Goal: Contribute content: Contribute content

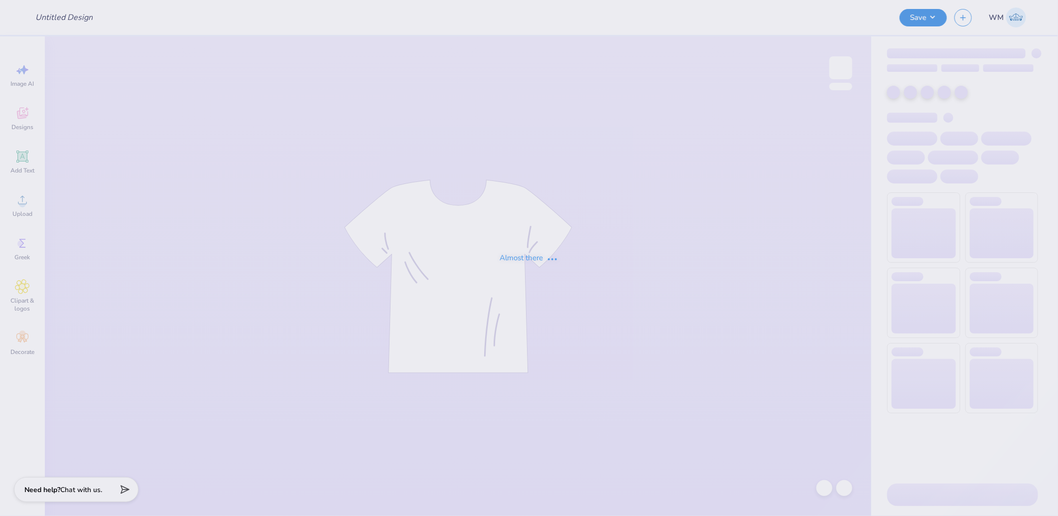
type input "[MEDICAL_DATA] Homecoming"
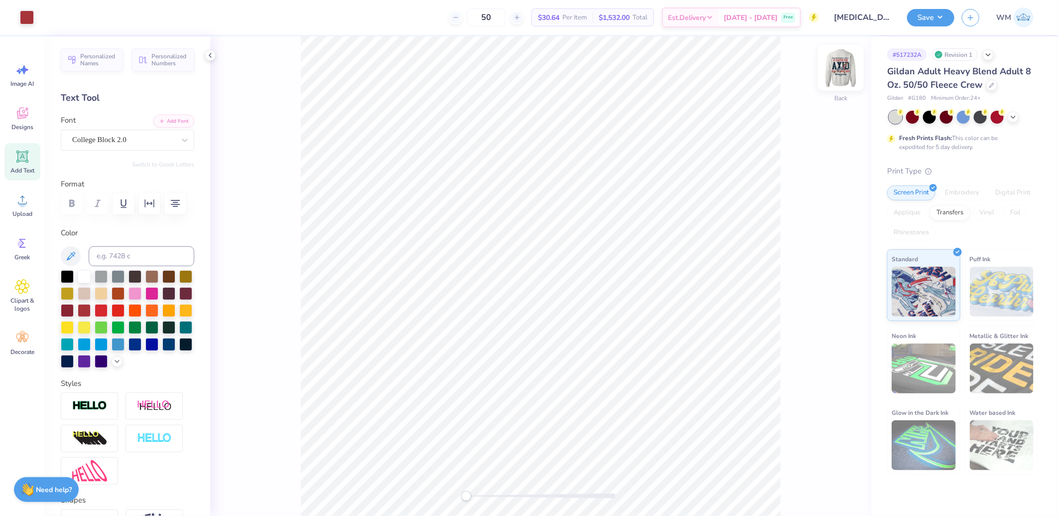
click at [844, 66] on img at bounding box center [841, 68] width 40 height 40
click at [839, 64] on img at bounding box center [841, 68] width 40 height 40
click at [843, 67] on img at bounding box center [841, 68] width 40 height 40
drag, startPoint x: 467, startPoint y: 497, endPoint x: 472, endPoint y: 499, distance: 5.2
click at [472, 499] on div "Accessibility label" at bounding box center [472, 496] width 10 height 10
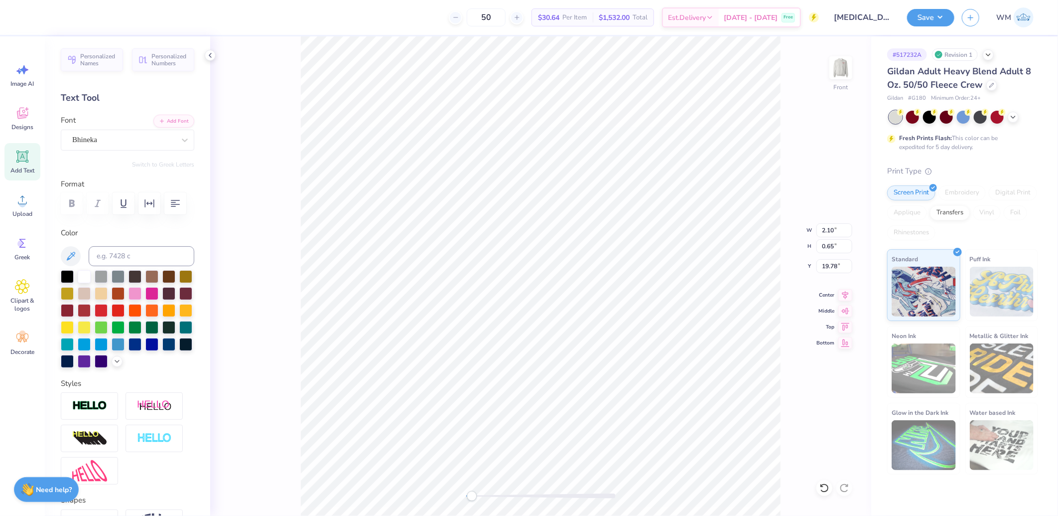
scroll to position [16, 25]
paste textarea "®"
type textarea "Nebraska® 2025"
drag, startPoint x: 467, startPoint y: 495, endPoint x: 496, endPoint y: 494, distance: 28.4
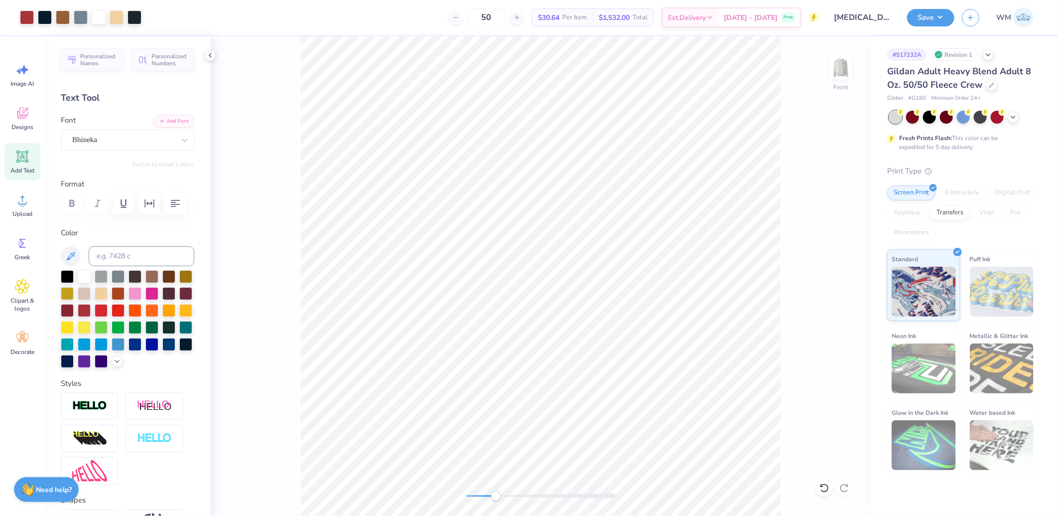
click at [496, 494] on div "Accessibility label" at bounding box center [496, 496] width 10 height 10
click at [135, 16] on div at bounding box center [135, 16] width 14 height 14
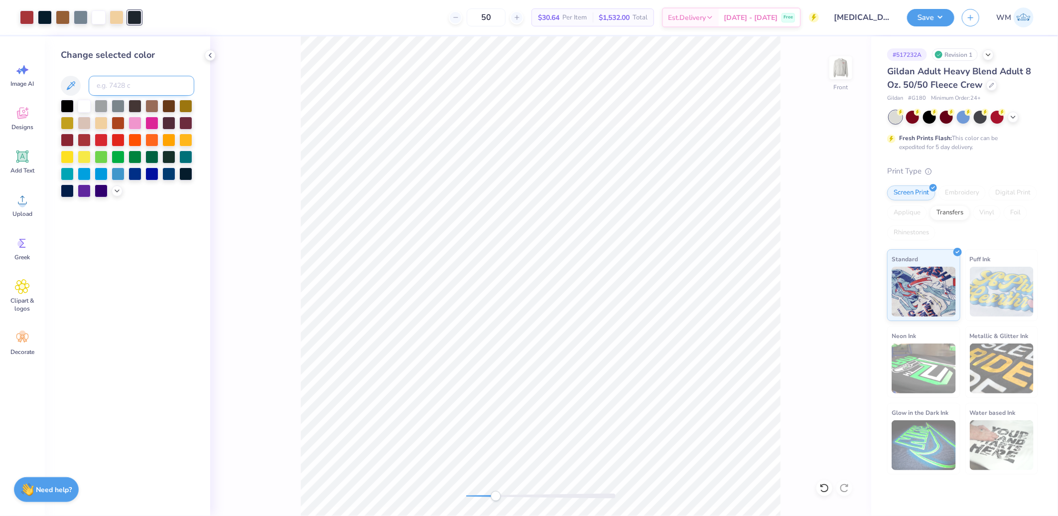
click at [122, 90] on input at bounding box center [142, 86] width 106 height 20
type input "296"
click at [474, 489] on div "Front" at bounding box center [540, 275] width 661 height 479
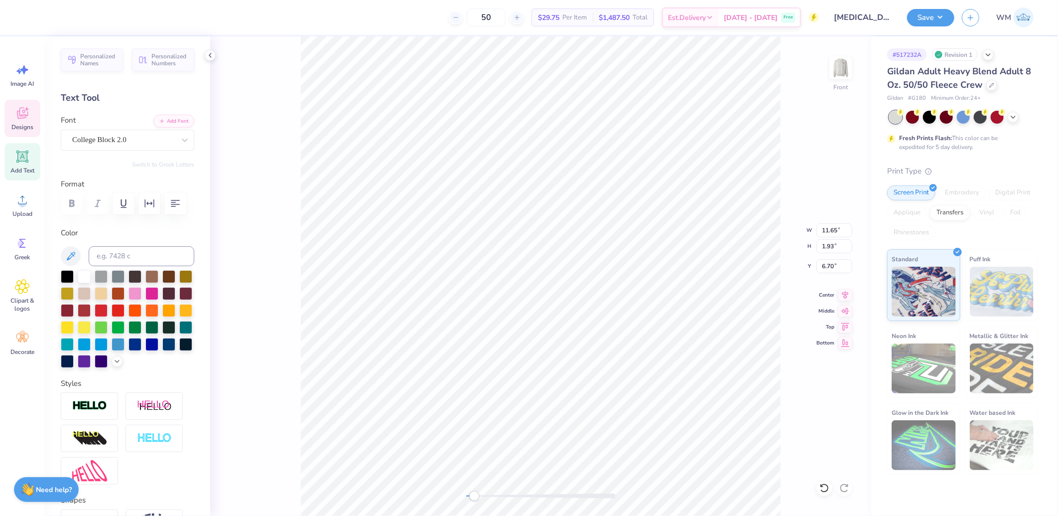
scroll to position [16, 18]
type textarea "ALPHA XI DELTA"
type input "14.61"
type input "1.64"
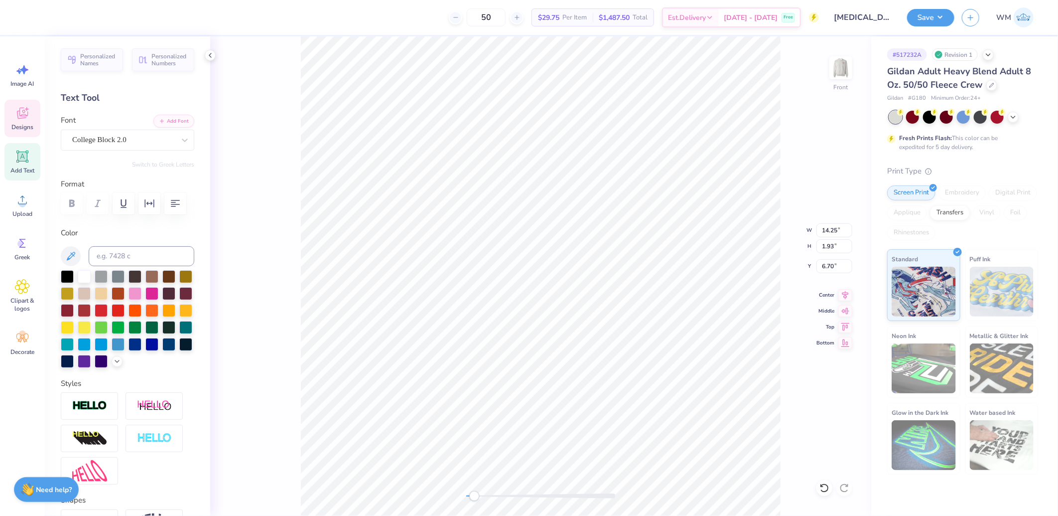
type input "15.69"
type textarea "PI KAPPA PHI"
click at [148, 202] on icon "button" at bounding box center [149, 203] width 12 height 12
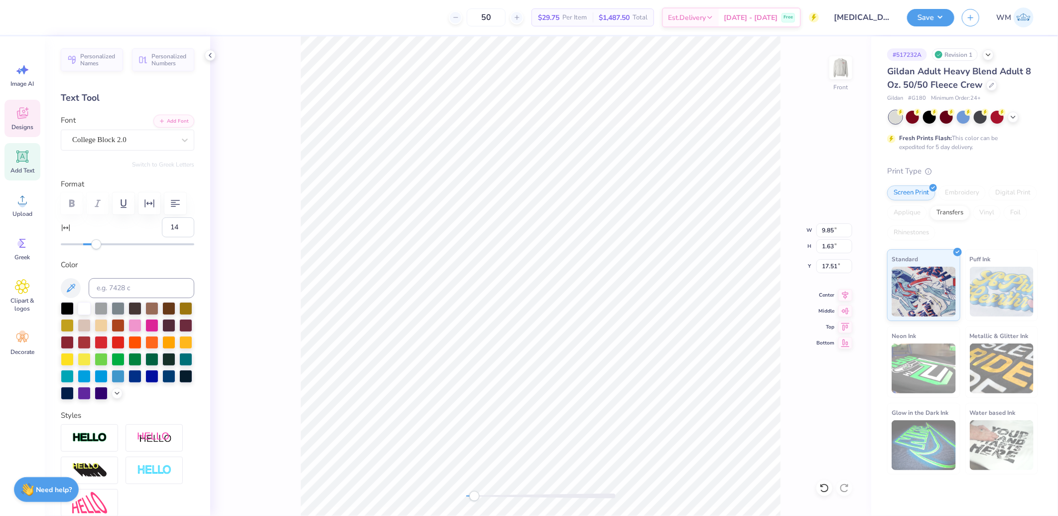
type input "15"
drag, startPoint x: 80, startPoint y: 272, endPoint x: 97, endPoint y: 271, distance: 16.9
click at [97, 249] on div "Accessibility label" at bounding box center [96, 244] width 10 height 10
type input "8"
drag, startPoint x: 97, startPoint y: 271, endPoint x: 90, endPoint y: 271, distance: 7.0
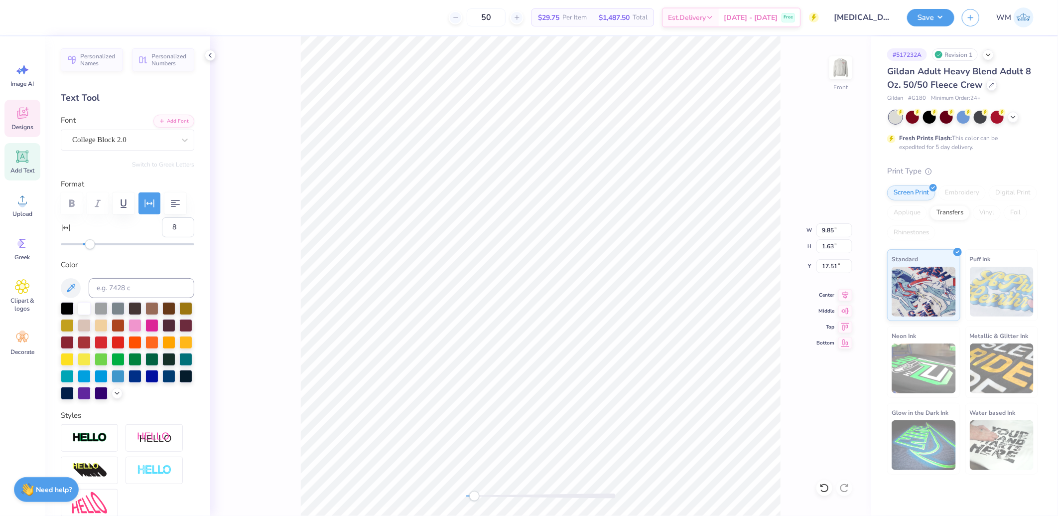
click at [90, 249] on div "Accessibility label" at bounding box center [90, 244] width 10 height 10
type input "0"
type input "2.26"
type input "19.15"
click at [706, 500] on li "Send to Back" at bounding box center [699, 502] width 78 height 19
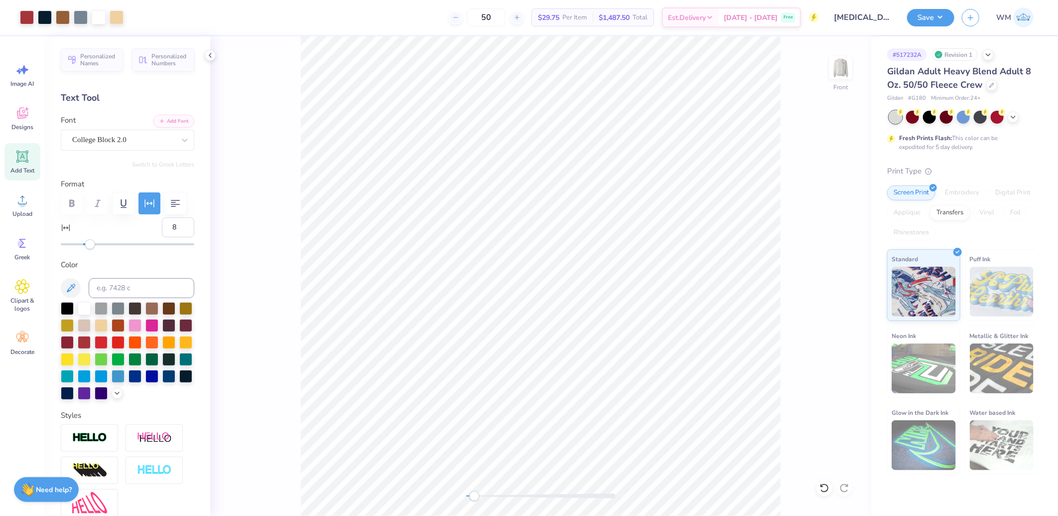
type input "0"
type input "2.26"
click at [839, 227] on input "14.61" at bounding box center [834, 230] width 36 height 14
type input "12.50"
type input "12.76"
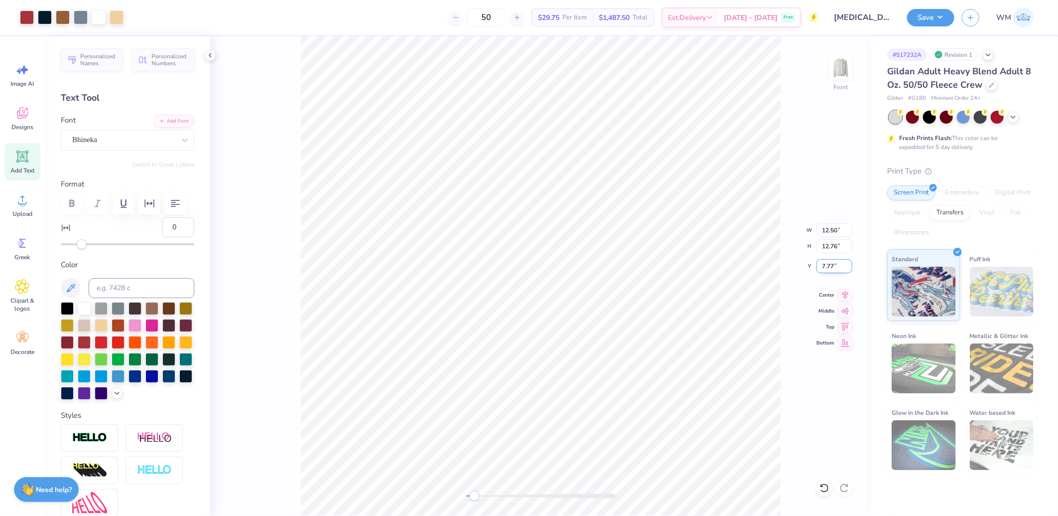
click at [837, 264] on input "7.77" at bounding box center [834, 266] width 36 height 14
type input "3.00"
click at [450, 493] on div "Front" at bounding box center [540, 275] width 661 height 479
click at [843, 68] on img at bounding box center [841, 68] width 40 height 40
click at [844, 70] on img at bounding box center [841, 68] width 20 height 20
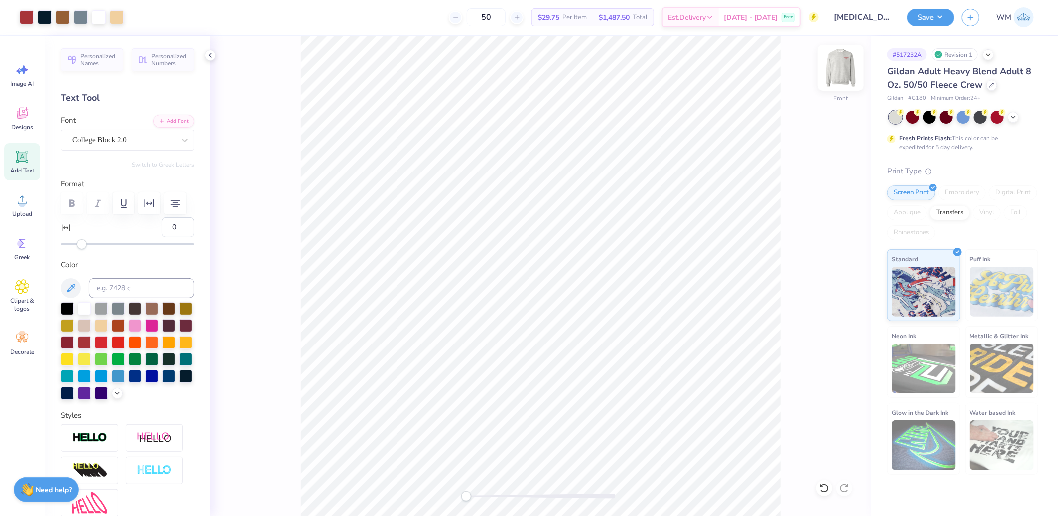
click at [843, 63] on img at bounding box center [841, 68] width 40 height 40
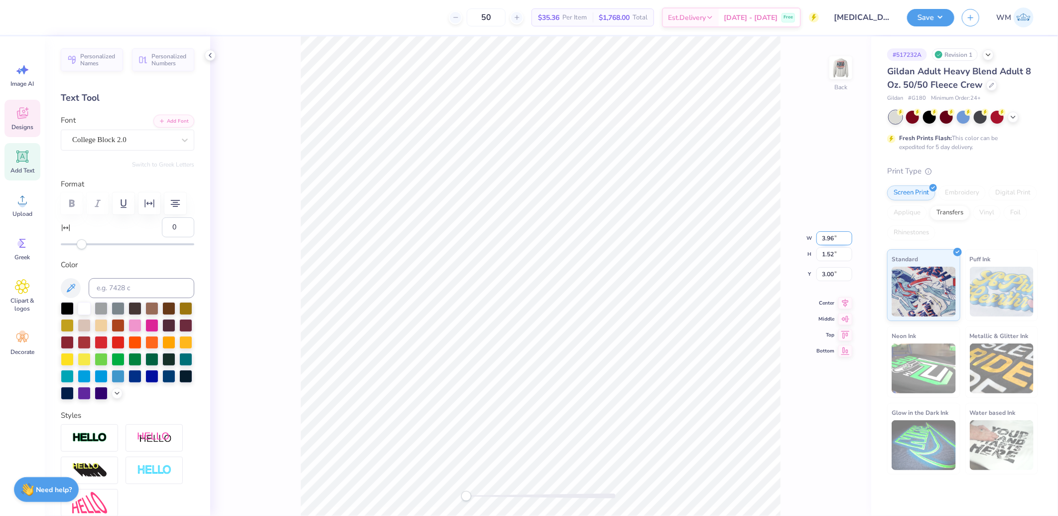
click at [841, 238] on input "3.96" at bounding box center [834, 238] width 36 height 14
type input "3.00"
type input "1.15"
type input "3.18"
click at [833, 229] on input "3.00" at bounding box center [834, 230] width 36 height 14
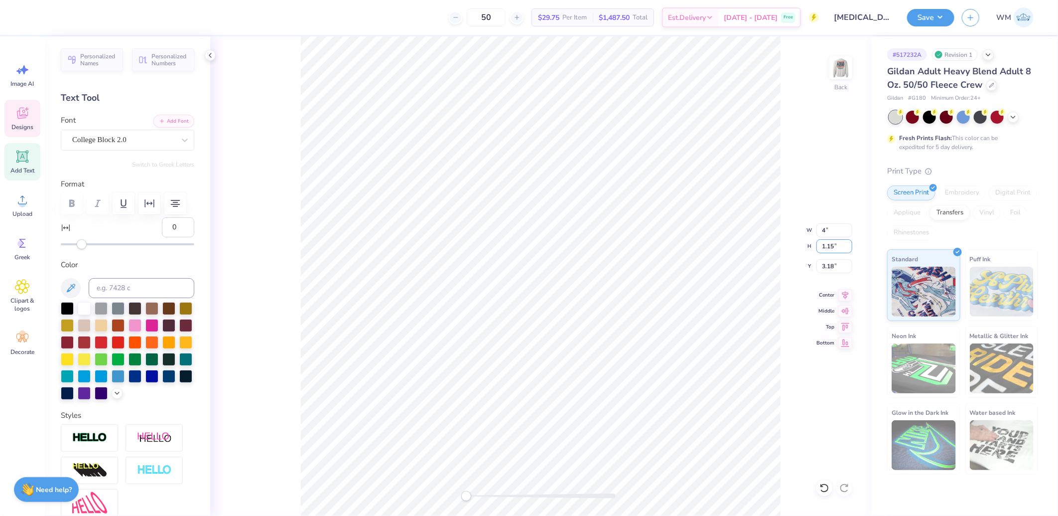
type input "4.00"
type input "1.54"
click at [837, 264] on input "2.99" at bounding box center [834, 266] width 36 height 14
type input "3"
click at [937, 21] on button "Save" at bounding box center [930, 15] width 47 height 17
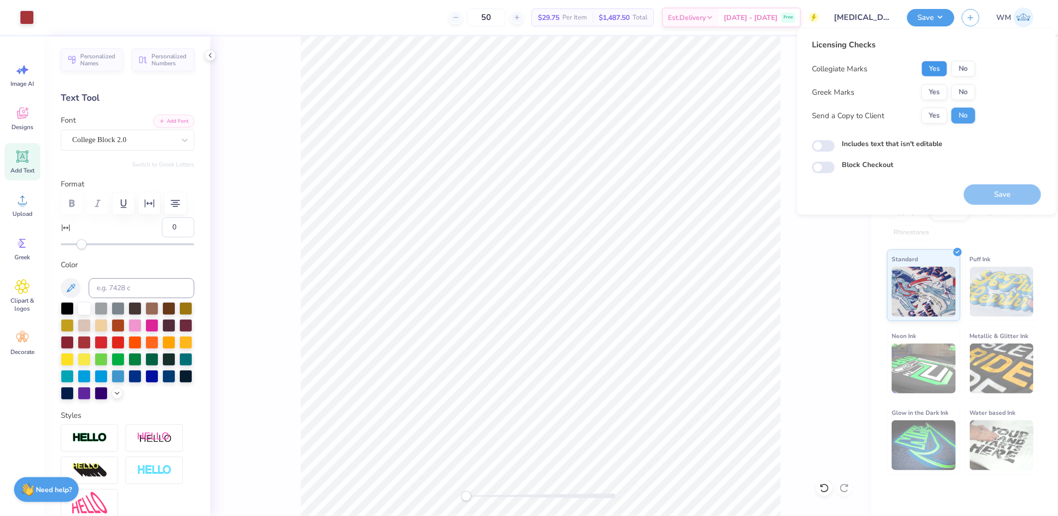
click at [932, 64] on button "Yes" at bounding box center [934, 69] width 26 height 16
click at [938, 90] on button "Yes" at bounding box center [934, 92] width 26 height 16
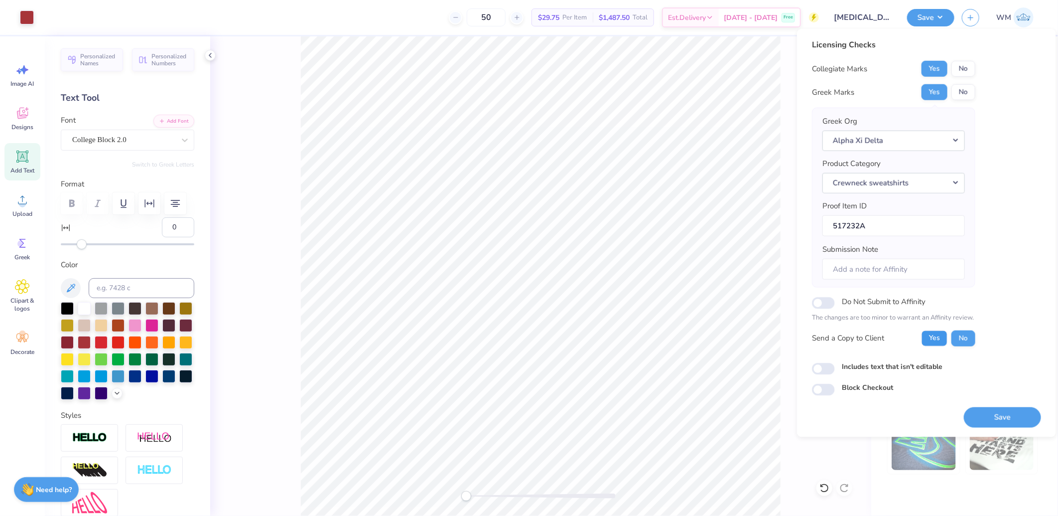
click at [939, 339] on button "Yes" at bounding box center [934, 338] width 26 height 16
click at [1014, 416] on button "Save" at bounding box center [1002, 416] width 77 height 20
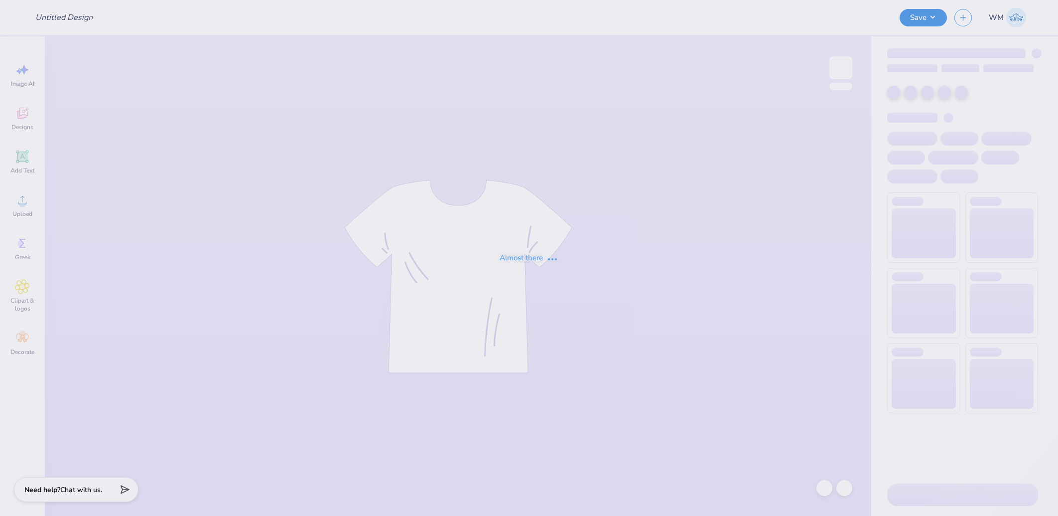
type input "ODS tee"
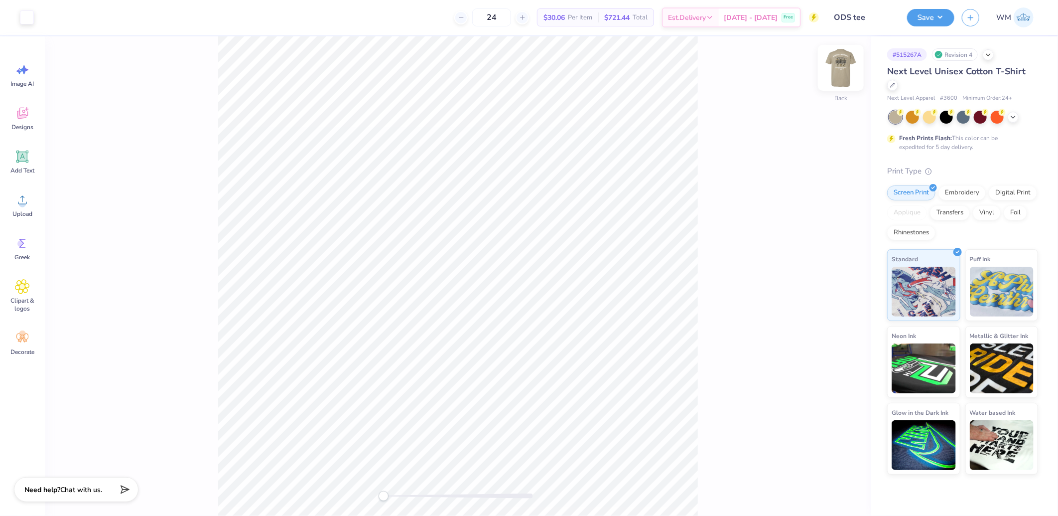
click at [835, 67] on img at bounding box center [841, 68] width 40 height 40
click at [58, 18] on div at bounding box center [63, 16] width 14 height 14
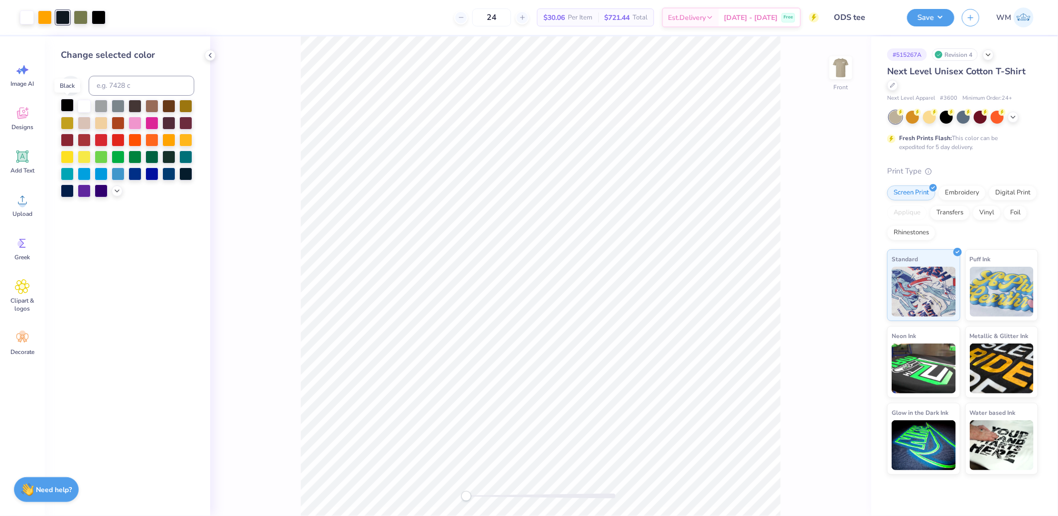
click at [65, 107] on div at bounding box center [67, 105] width 13 height 13
click at [62, 18] on div at bounding box center [63, 16] width 14 height 14
click at [63, 106] on div at bounding box center [67, 105] width 13 height 13
click at [241, 23] on div "24 $27.48 Per Item $659.52 Total Est. Delivery Sep 22 - 25 Free" at bounding box center [457, 17] width 724 height 35
drag, startPoint x: 466, startPoint y: 495, endPoint x: 473, endPoint y: 491, distance: 8.2
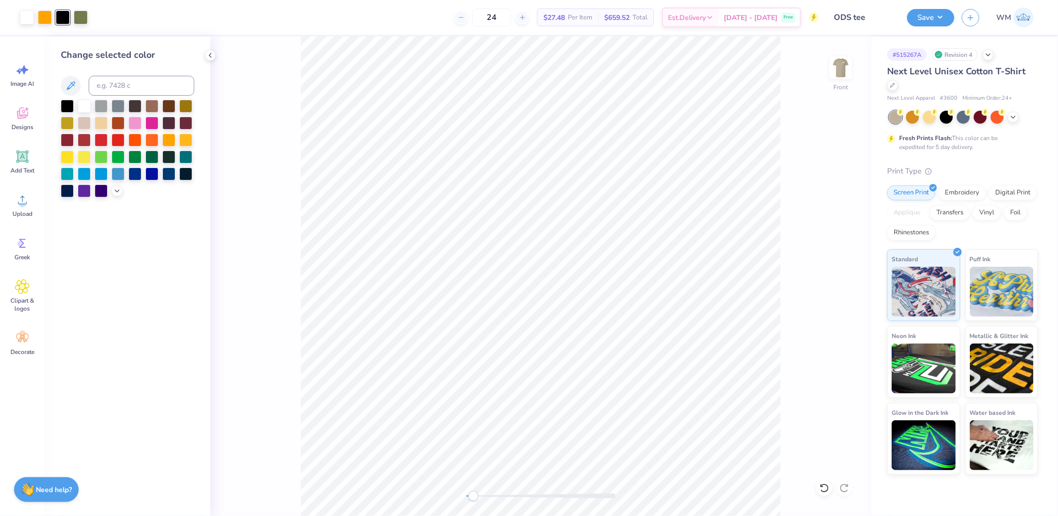
click at [473, 491] on div "Accessibility label" at bounding box center [473, 496] width 10 height 10
click at [470, 490] on div "Front" at bounding box center [540, 275] width 661 height 479
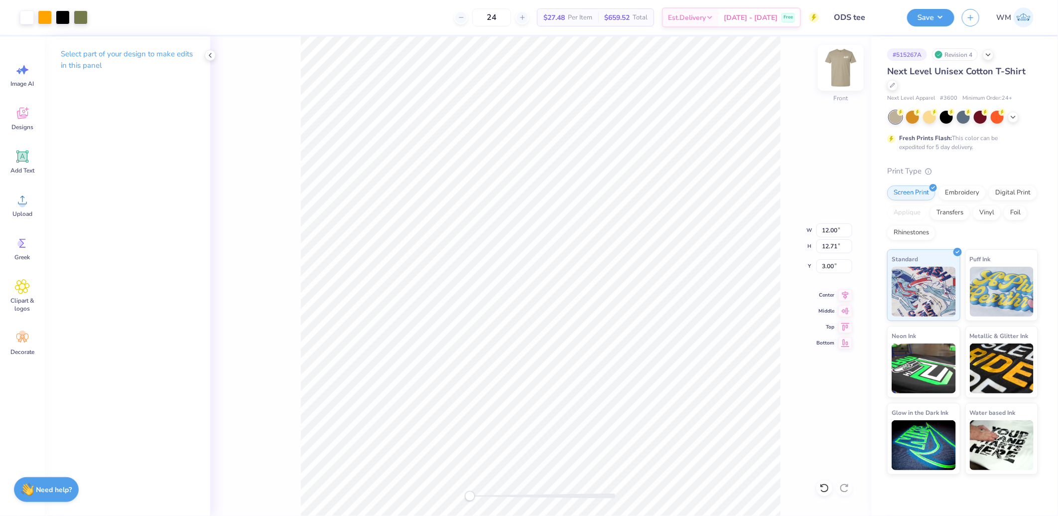
click at [842, 70] on img at bounding box center [841, 68] width 40 height 40
click at [110, 118] on div "Select part of your design to make edits in this panel" at bounding box center [127, 275] width 165 height 479
drag, startPoint x: 471, startPoint y: 495, endPoint x: 487, endPoint y: 493, distance: 15.6
click at [480, 496] on div "Accessibility label" at bounding box center [479, 496] width 10 height 10
click at [639, 342] on li "Download vector" at bounding box center [629, 347] width 78 height 19
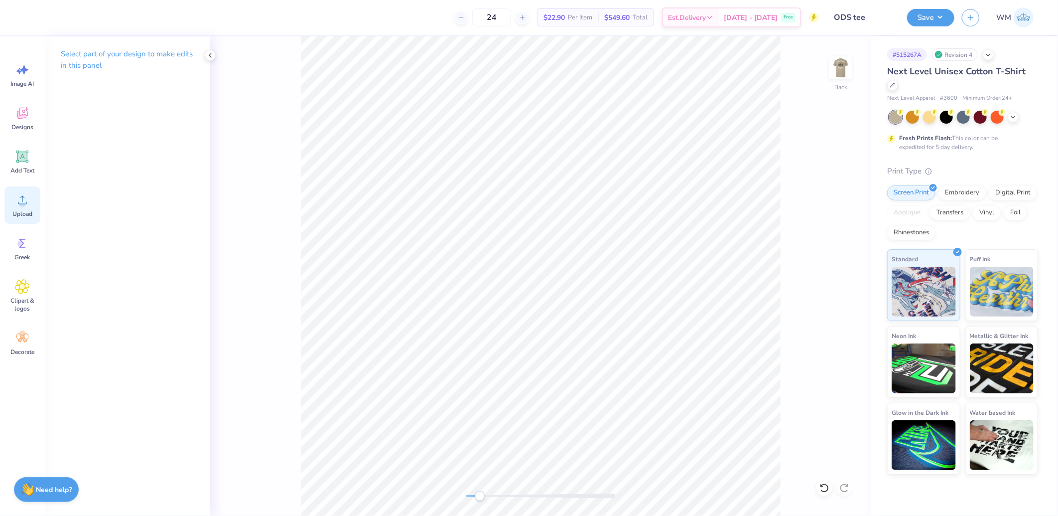
click at [23, 206] on circle at bounding box center [22, 203] width 7 height 7
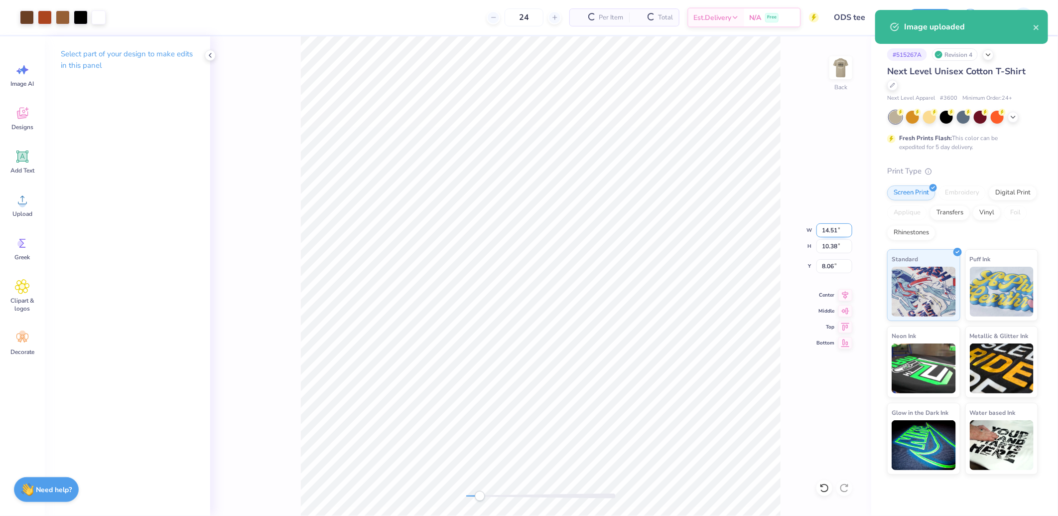
click at [837, 225] on input "14.51" at bounding box center [834, 230] width 36 height 14
type input "4.00"
type input "2.86"
click at [834, 267] on input "11.82" at bounding box center [834, 266] width 36 height 14
type input "3"
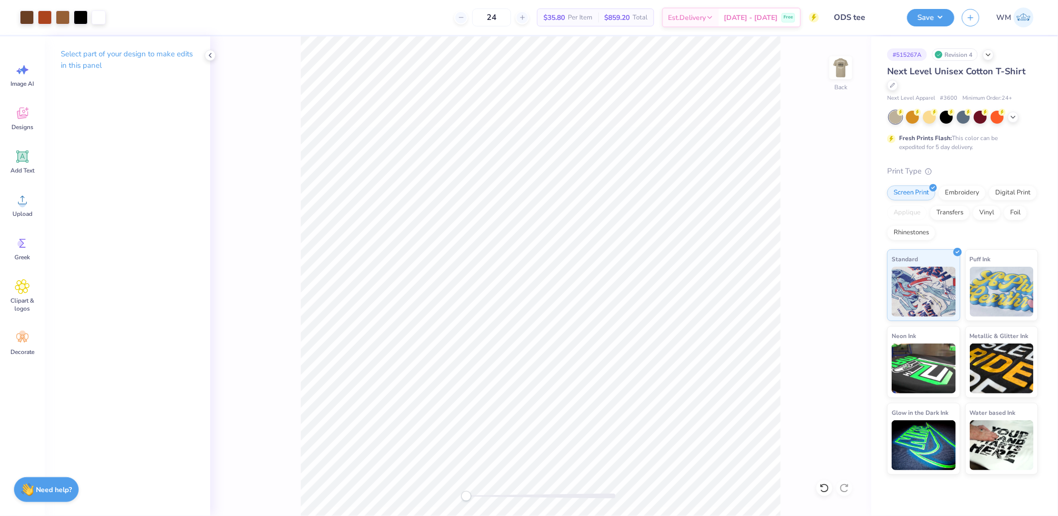
click at [434, 492] on div "Back" at bounding box center [540, 275] width 661 height 479
click at [845, 71] on img at bounding box center [841, 68] width 40 height 40
click at [941, 17] on button "Save" at bounding box center [930, 15] width 47 height 17
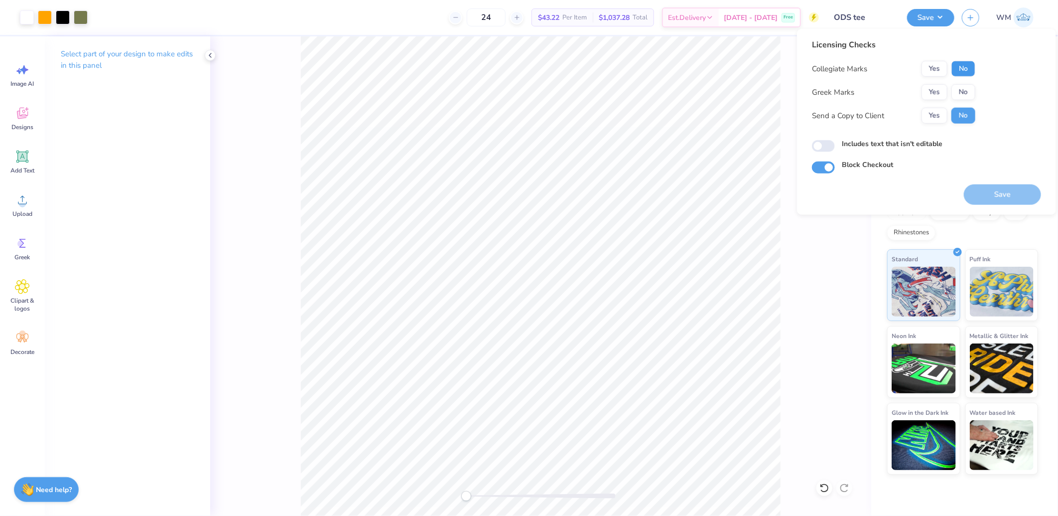
click at [963, 62] on button "No" at bounding box center [963, 69] width 24 height 16
click at [966, 95] on button "No" at bounding box center [963, 92] width 24 height 16
click at [937, 115] on button "Yes" at bounding box center [934, 116] width 26 height 16
click at [819, 146] on input "Includes text that isn't editable" at bounding box center [823, 146] width 23 height 12
checkbox input "true"
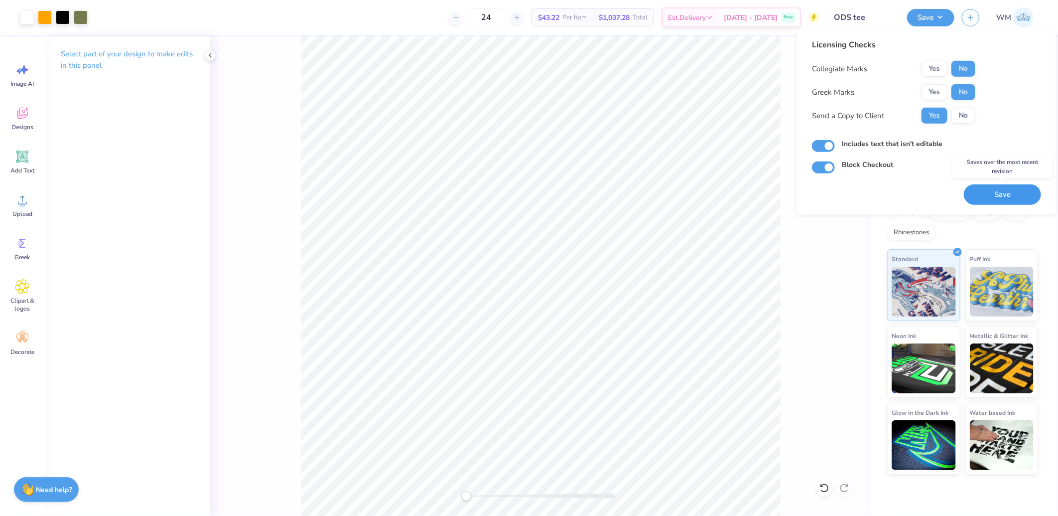
click at [983, 193] on button "Save" at bounding box center [1002, 194] width 77 height 20
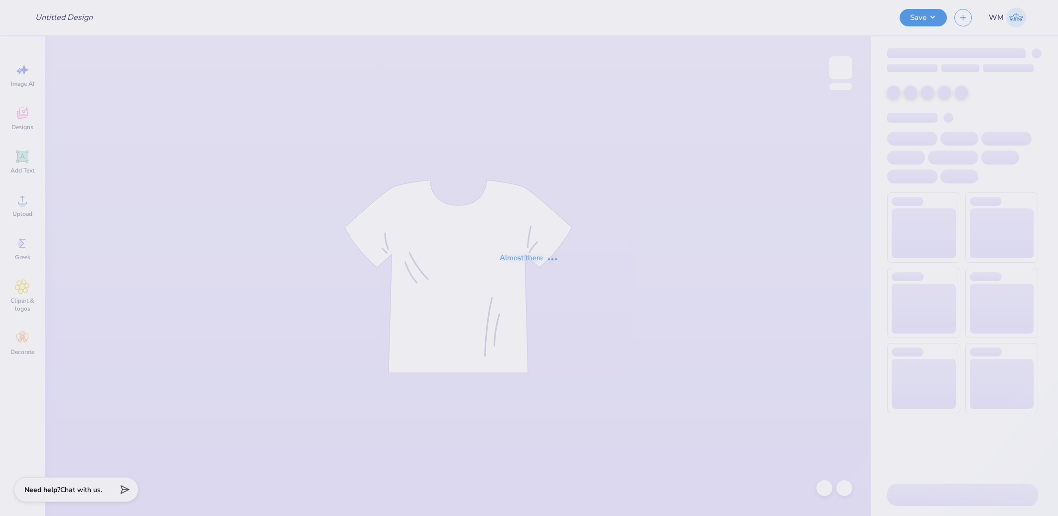
type input "Aphi big little"
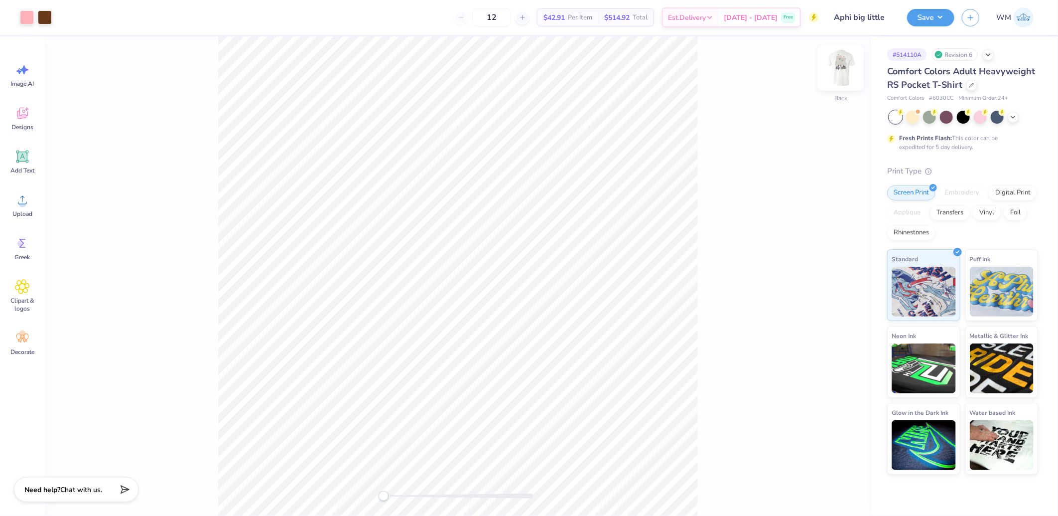
click at [840, 78] on img at bounding box center [841, 68] width 40 height 40
click at [850, 66] on img at bounding box center [841, 68] width 40 height 40
click at [569, 305] on li "Download vector" at bounding box center [565, 302] width 78 height 19
drag, startPoint x: 382, startPoint y: 499, endPoint x: 434, endPoint y: 495, distance: 52.5
click at [429, 499] on div "Accessibility label" at bounding box center [425, 496] width 10 height 10
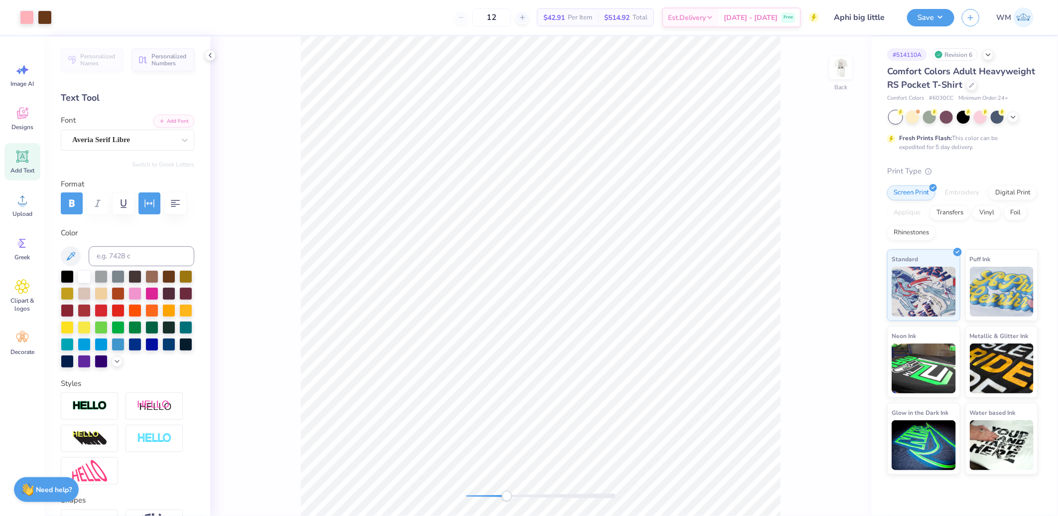
drag, startPoint x: 472, startPoint y: 496, endPoint x: 508, endPoint y: 494, distance: 35.9
click at [507, 494] on div "Accessibility label" at bounding box center [507, 496] width 10 height 10
click at [847, 69] on img at bounding box center [841, 68] width 40 height 40
drag, startPoint x: 510, startPoint y: 498, endPoint x: 475, endPoint y: 494, distance: 35.2
click at [475, 496] on div "Accessibility label" at bounding box center [480, 496] width 10 height 10
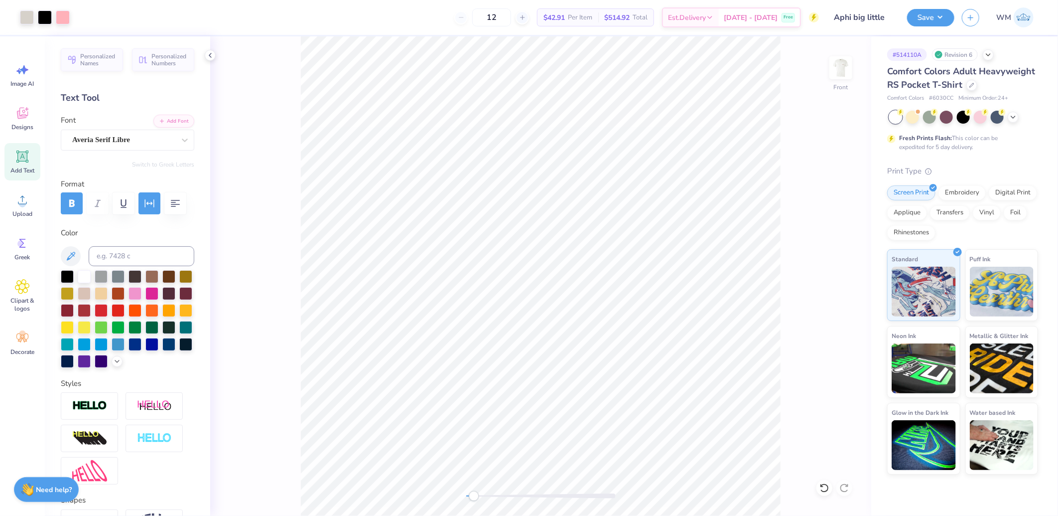
click at [475, 496] on div "Accessibility label" at bounding box center [474, 496] width 10 height 10
type input "0.40"
type input "0.50"
type input "3.20"
click at [566, 334] on li "Download vector" at bounding box center [565, 334] width 78 height 19
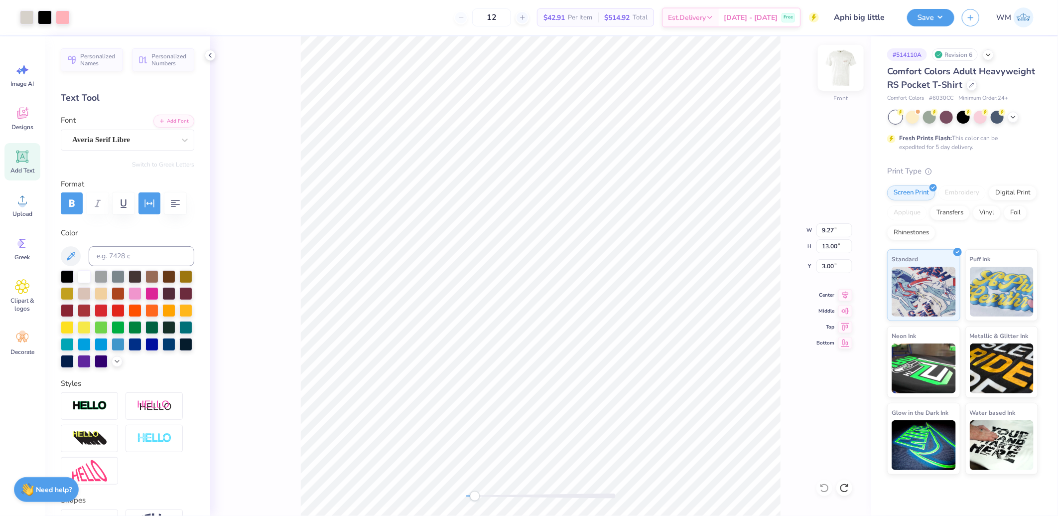
click at [836, 71] on img at bounding box center [841, 68] width 40 height 40
click at [840, 66] on img at bounding box center [841, 68] width 40 height 40
click at [844, 70] on img at bounding box center [841, 68] width 40 height 40
click at [844, 71] on img at bounding box center [841, 68] width 40 height 40
click at [841, 71] on img at bounding box center [841, 68] width 40 height 40
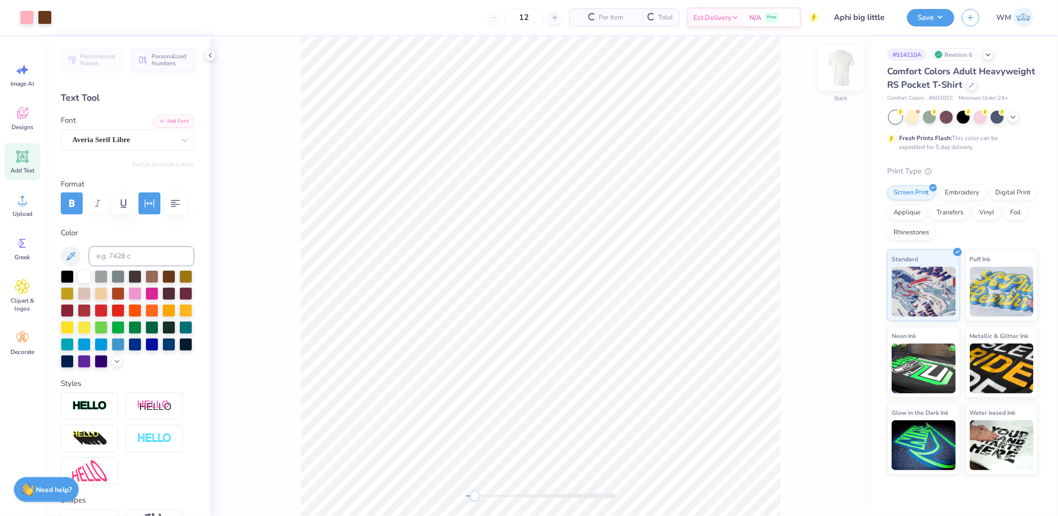
click at [838, 61] on img at bounding box center [841, 68] width 40 height 40
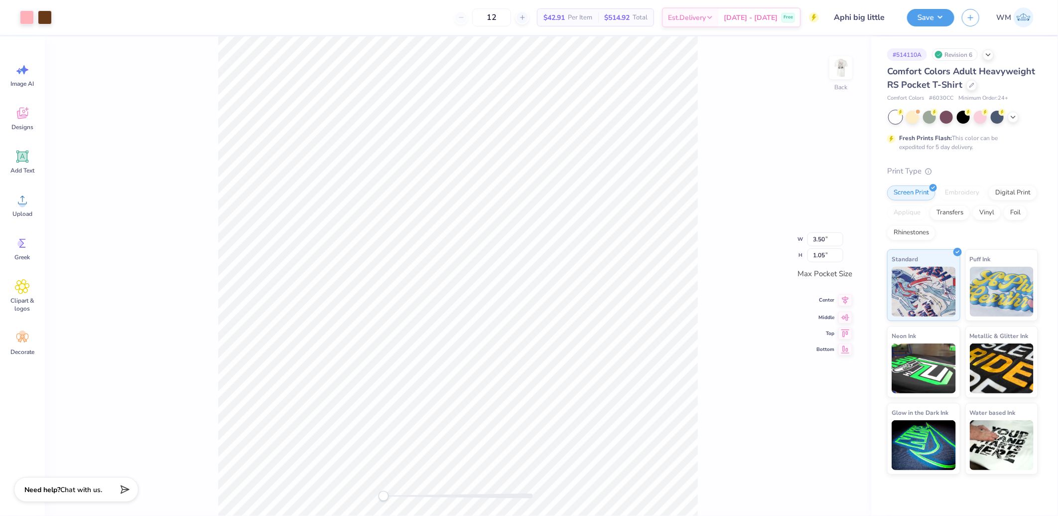
drag, startPoint x: 845, startPoint y: 301, endPoint x: 848, endPoint y: 317, distance: 16.3
click at [845, 301] on icon at bounding box center [845, 300] width 14 height 12
click at [848, 295] on icon at bounding box center [845, 292] width 14 height 12
click at [848, 308] on icon at bounding box center [845, 308] width 14 height 12
click at [842, 71] on img at bounding box center [841, 68] width 40 height 40
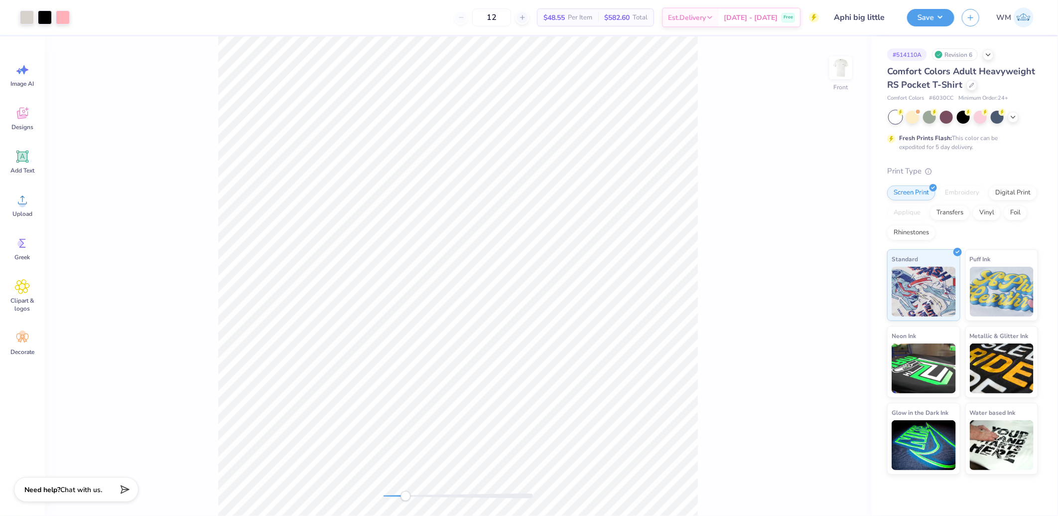
drag, startPoint x: 387, startPoint y: 496, endPoint x: 405, endPoint y: 496, distance: 18.4
click at [405, 496] on div "Accessibility label" at bounding box center [405, 496] width 10 height 10
type input "0.84"
type input "0.55"
type input "0.84"
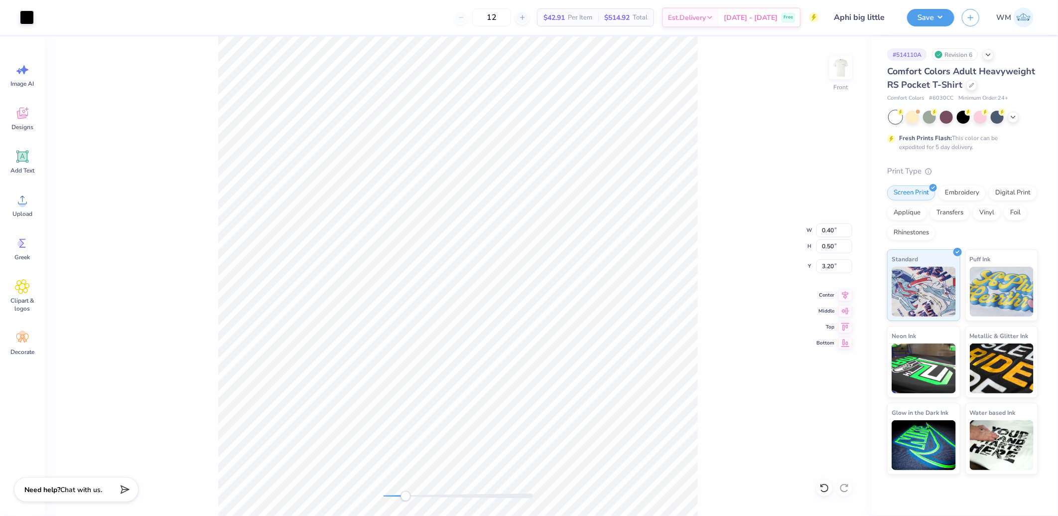
type input "0.55"
click at [426, 351] on li "Group" at bounding box center [436, 350] width 78 height 19
type input "0.33"
type input "0.43"
type input "4.79"
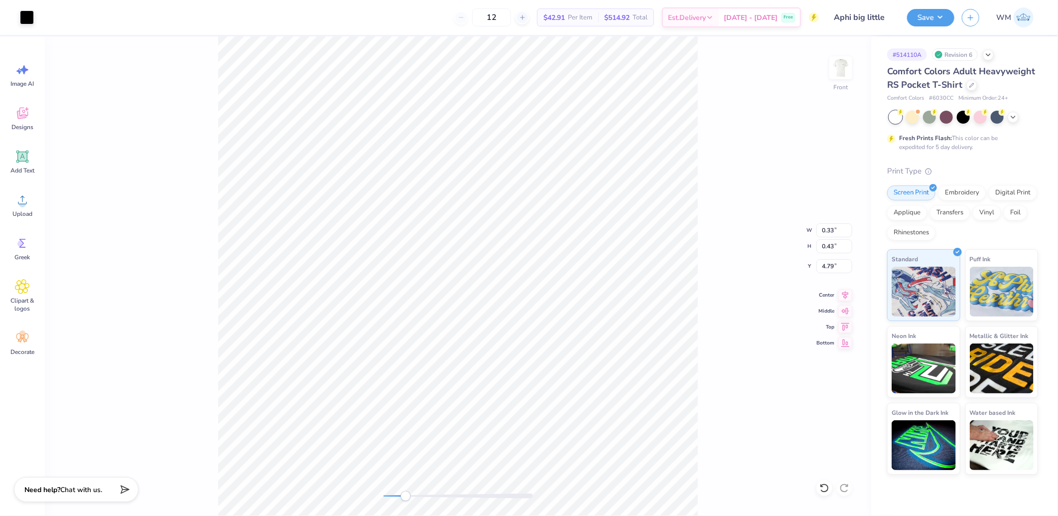
type input "1.09"
type input "0.95"
type input "4.47"
type input "0.33"
type input "0.43"
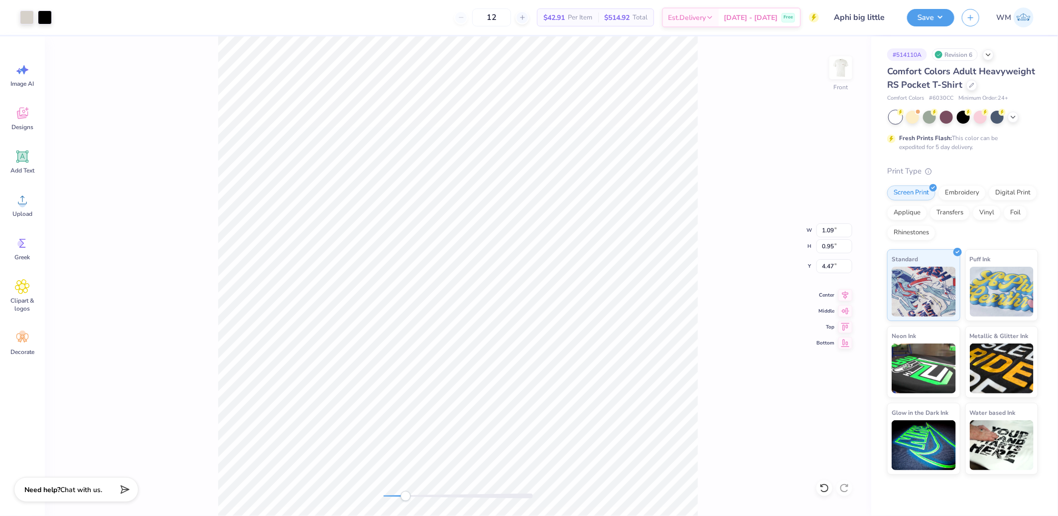
type input "4.79"
type input "4.31"
click at [588, 406] on li "Group" at bounding box center [589, 404] width 78 height 19
type input "2.80"
type input "4.16"
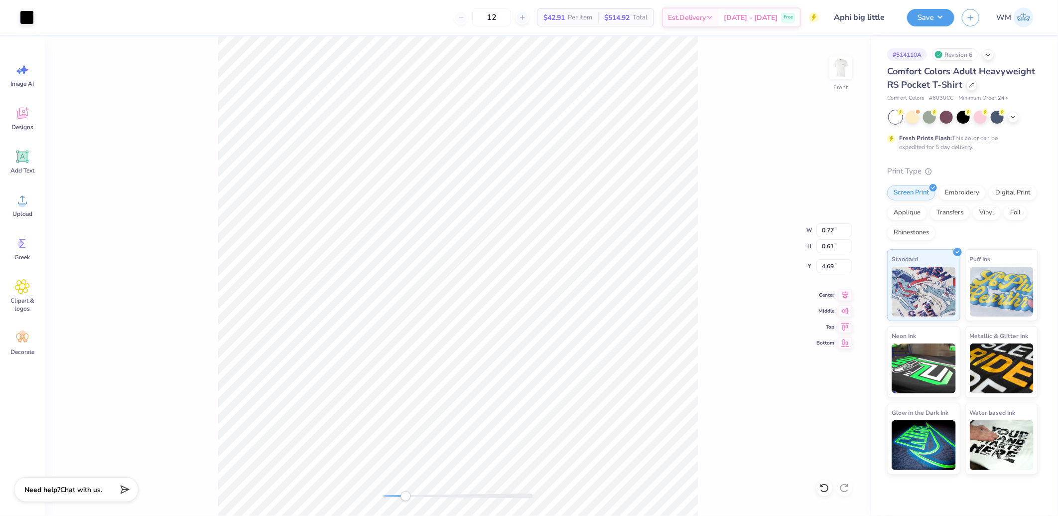
type input "5.66"
type input "0.77"
type input "0.61"
type input "4.69"
click at [661, 515] on html "Art colors 12 $39.06 Per Item $468.72 Total Est. Delivery Sep 22 - 25 Free Desi…" at bounding box center [529, 258] width 1058 height 516
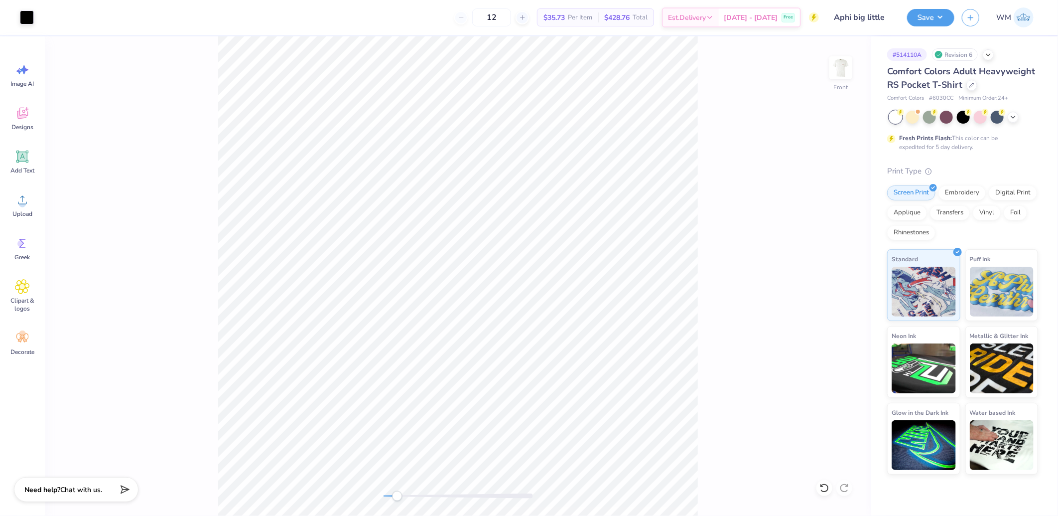
drag, startPoint x: 409, startPoint y: 491, endPoint x: 397, endPoint y: 491, distance: 12.0
click at [397, 491] on div at bounding box center [458, 496] width 149 height 10
click at [374, 497] on div "Front" at bounding box center [458, 275] width 826 height 479
click at [23, 206] on circle at bounding box center [22, 203] width 7 height 7
click at [835, 245] on input "14.36" at bounding box center [834, 246] width 36 height 14
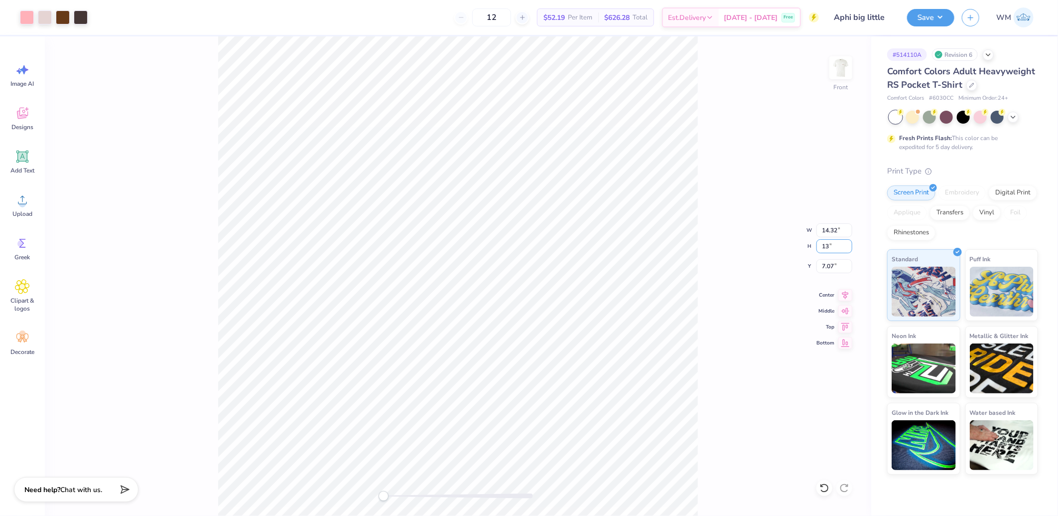
type input "13"
type input "12.97"
type input "13.00"
type input "3"
click at [529, 479] on li "Send to Back" at bounding box center [538, 482] width 78 height 19
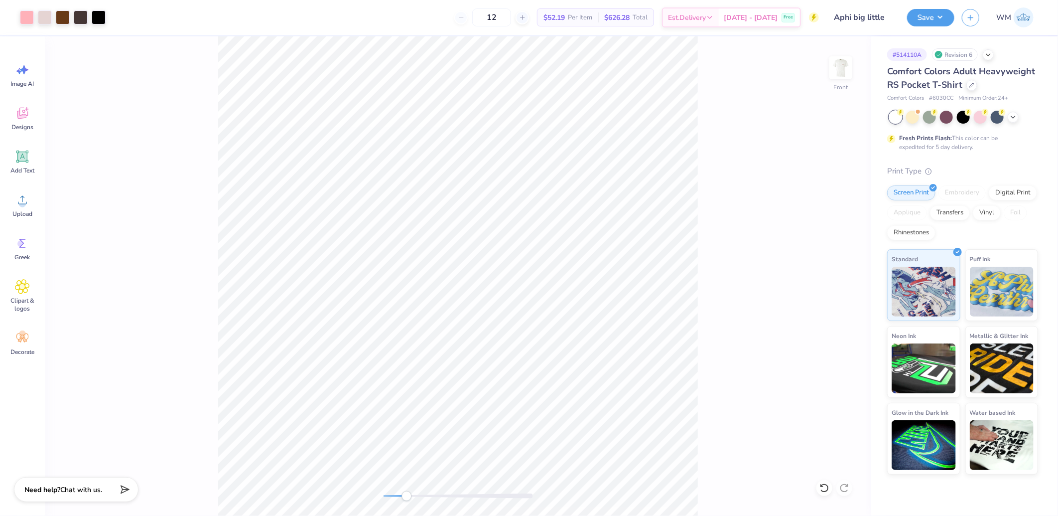
drag, startPoint x: 386, startPoint y: 497, endPoint x: 406, endPoint y: 497, distance: 20.9
click at [406, 497] on div "Accessibility label" at bounding box center [406, 496] width 10 height 10
type input "5.31"
type input "2.10"
click at [28, 14] on div at bounding box center [27, 16] width 14 height 14
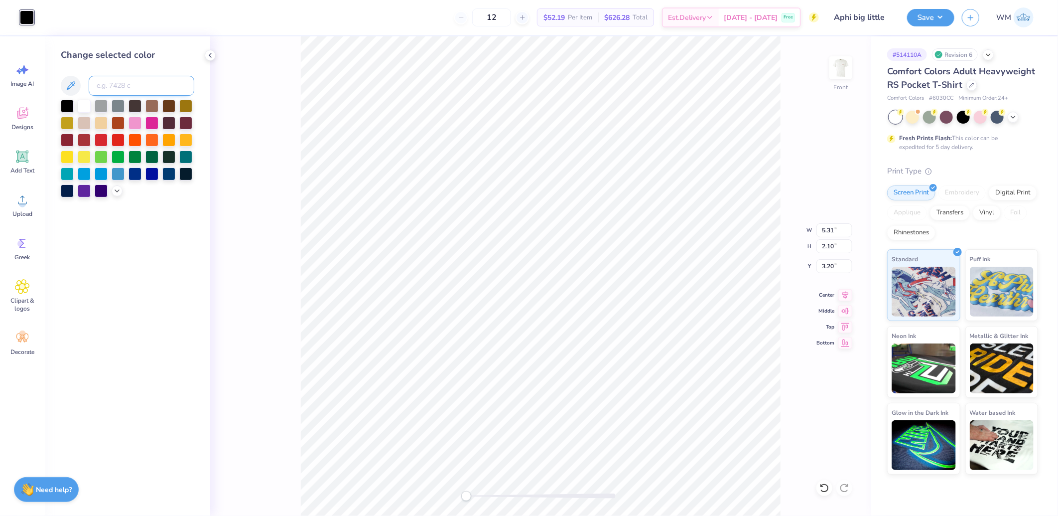
click at [106, 83] on input at bounding box center [142, 86] width 106 height 20
type input "439"
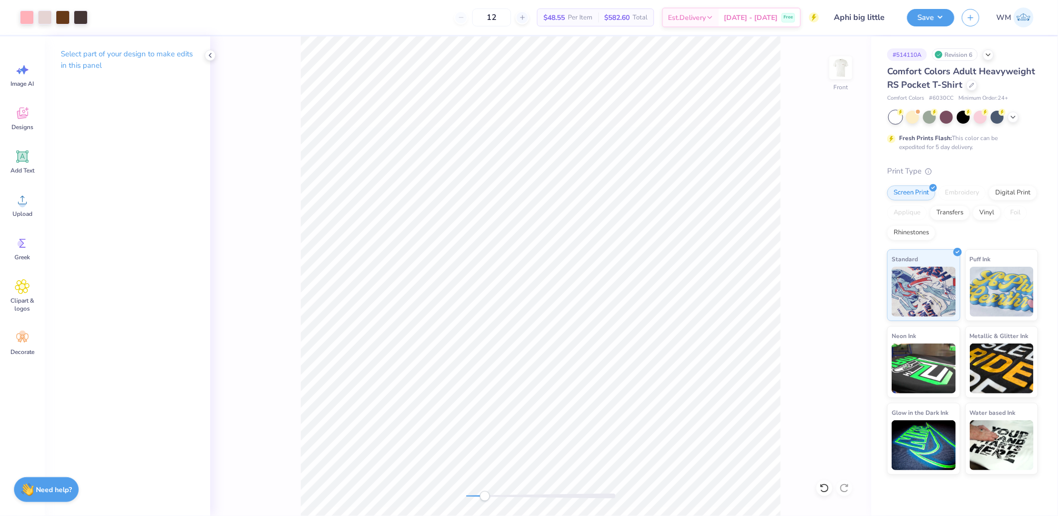
drag, startPoint x: 467, startPoint y: 493, endPoint x: 485, endPoint y: 491, distance: 17.5
click at [485, 491] on div "Accessibility label" at bounding box center [485, 496] width 10 height 10
type input "5.05"
type input "1.78"
type input "3.52"
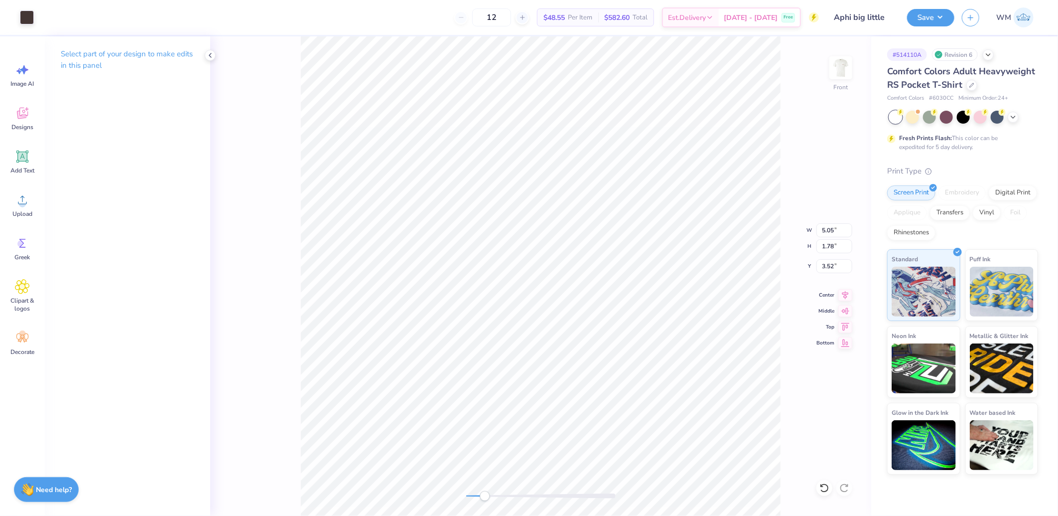
type input "6.60"
type input "2.33"
type input "3.42"
type input "12.97"
type input "13.00"
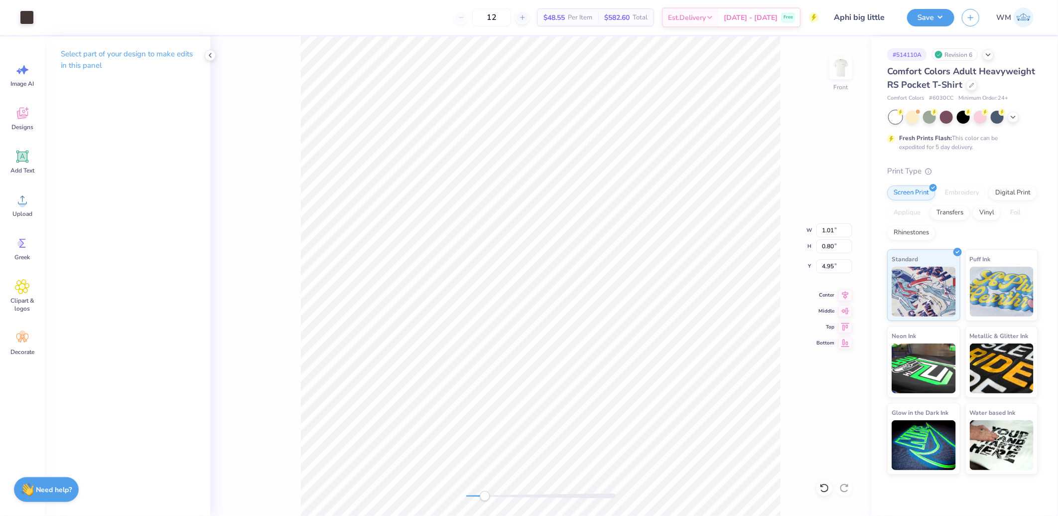
type input "3.00"
click at [424, 492] on div "Front" at bounding box center [540, 275] width 661 height 479
click at [613, 368] on li "Group" at bounding box center [632, 369] width 78 height 19
click at [843, 297] on icon at bounding box center [845, 293] width 14 height 12
type input "19.49"
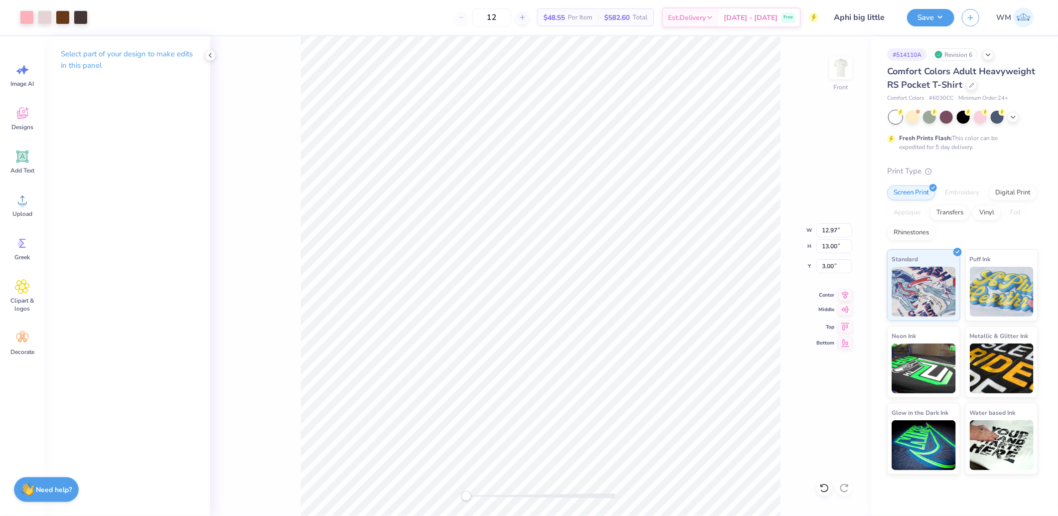
type input "13.84"
type input "-8.59"
click at [842, 314] on icon at bounding box center [845, 309] width 14 height 12
type input "21.54"
type input "22.23"
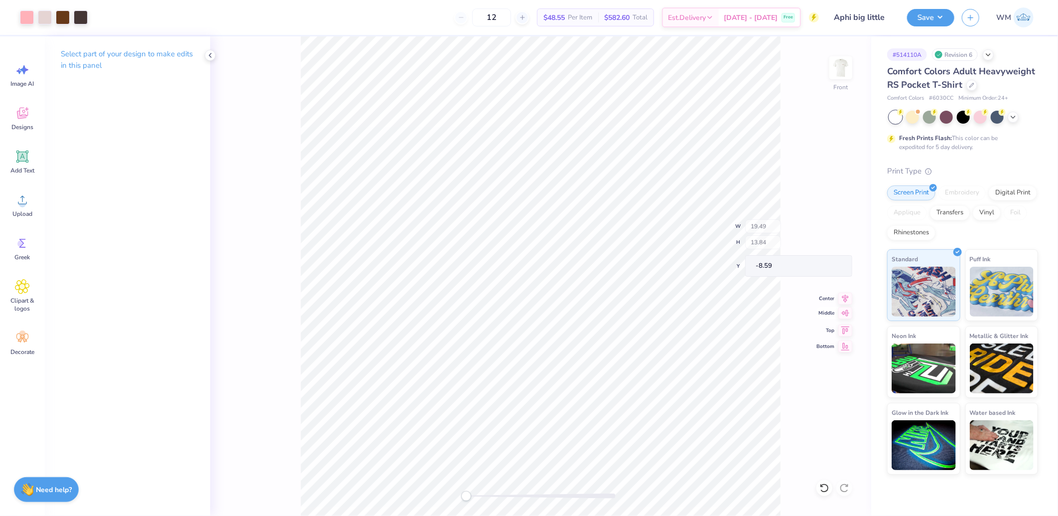
type input "-9.12"
click at [835, 232] on input "12.97" at bounding box center [834, 230] width 36 height 14
type input "14.32"
type input "14.78"
type input "2.10"
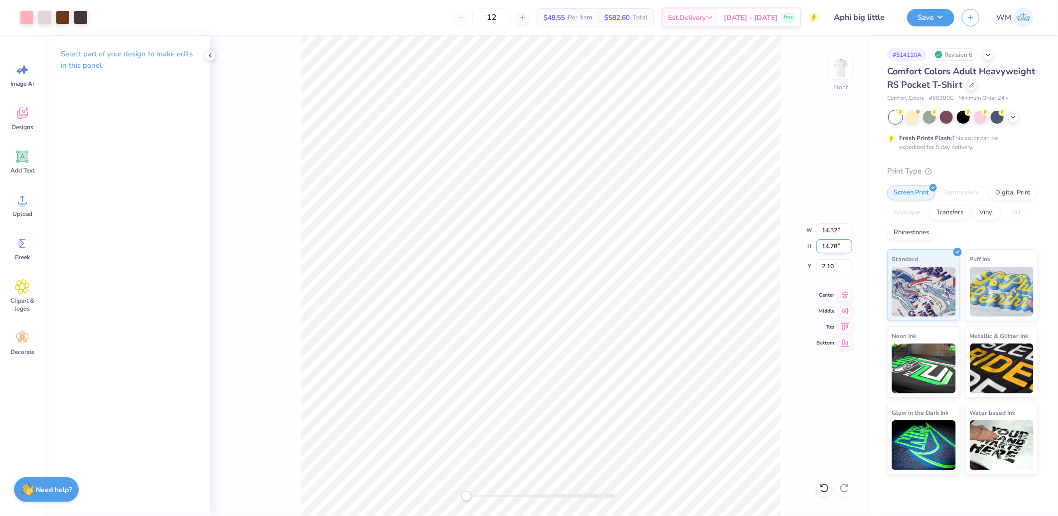
click at [833, 249] on input "14.78" at bounding box center [834, 246] width 36 height 14
click at [579, 369] on li "Group" at bounding box center [599, 366] width 78 height 19
click at [825, 230] on input "12.97" at bounding box center [834, 230] width 36 height 14
type input "12.50"
type input "12.53"
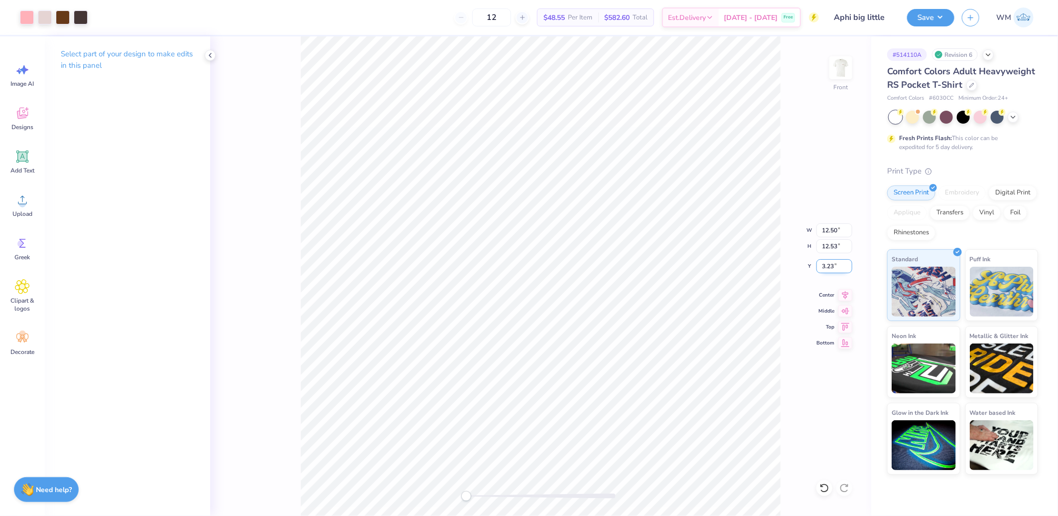
click at [837, 271] on input "3.23" at bounding box center [834, 266] width 36 height 14
type input "3"
click at [836, 70] on img at bounding box center [841, 68] width 40 height 40
type input "3.43"
type input "3.44"
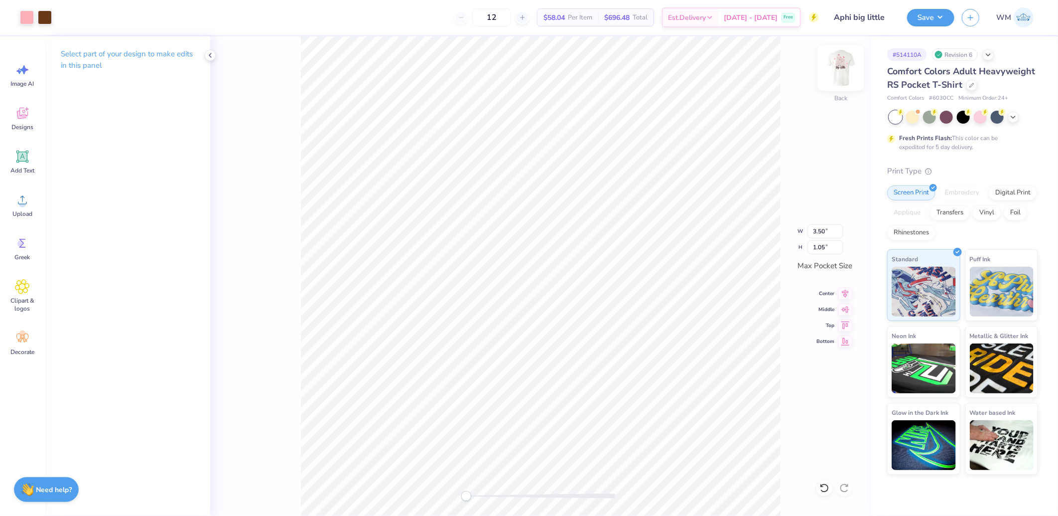
click at [838, 74] on img at bounding box center [841, 68] width 40 height 40
type input "3.61"
type input "1.08"
click at [935, 16] on button "Save" at bounding box center [930, 15] width 47 height 17
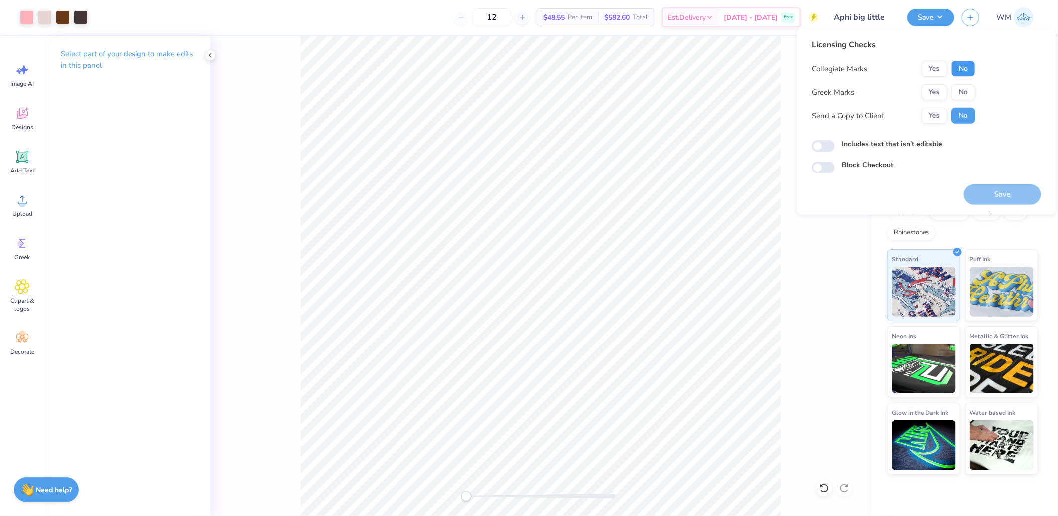
click at [963, 66] on button "No" at bounding box center [963, 69] width 24 height 16
click at [967, 90] on button "No" at bounding box center [963, 92] width 24 height 16
click at [944, 87] on button "Yes" at bounding box center [934, 92] width 26 height 16
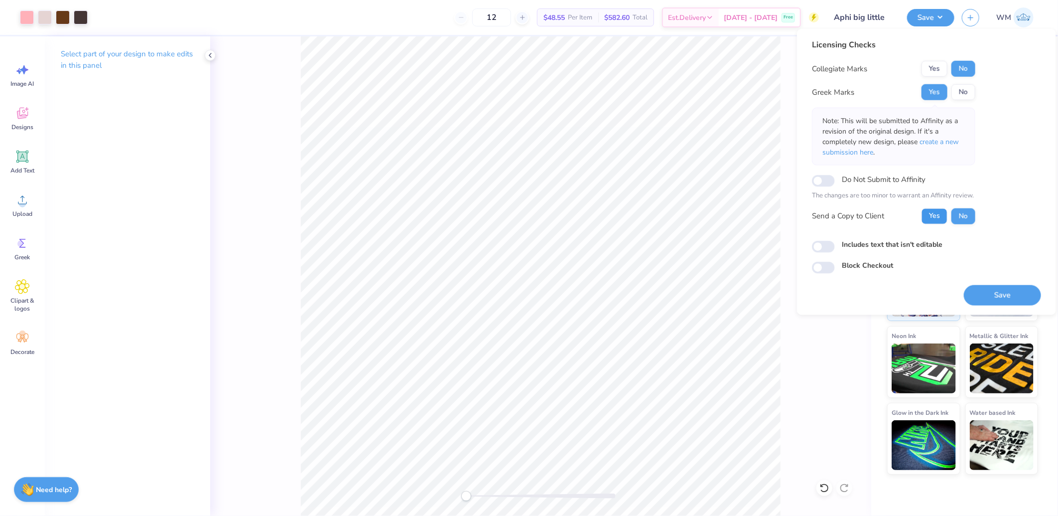
click at [940, 215] on button "Yes" at bounding box center [934, 216] width 26 height 16
click at [819, 245] on input "Includes text that isn't editable" at bounding box center [823, 247] width 23 height 12
checkbox input "true"
click at [1004, 301] on button "Save" at bounding box center [1002, 294] width 77 height 20
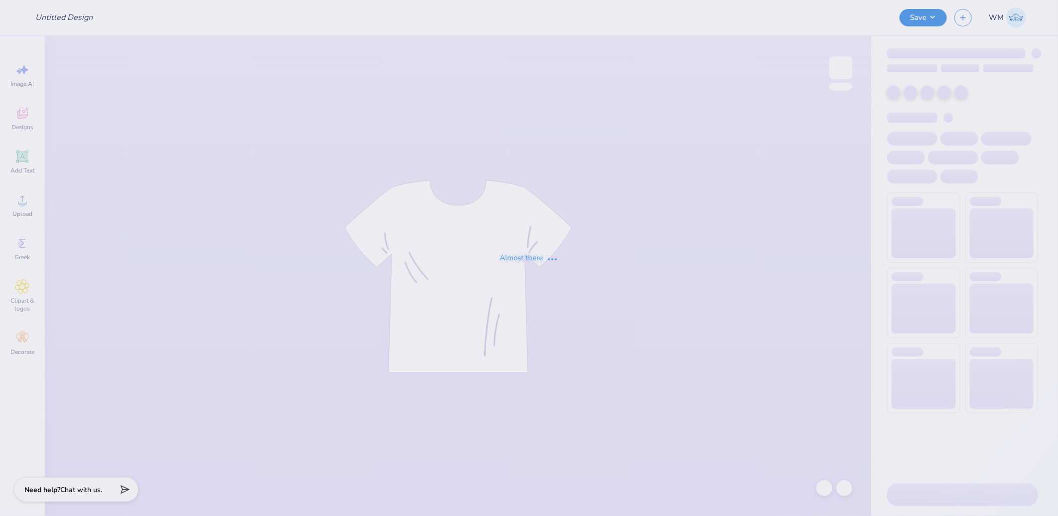
type input "Towson University : [PERSON_NAME]"
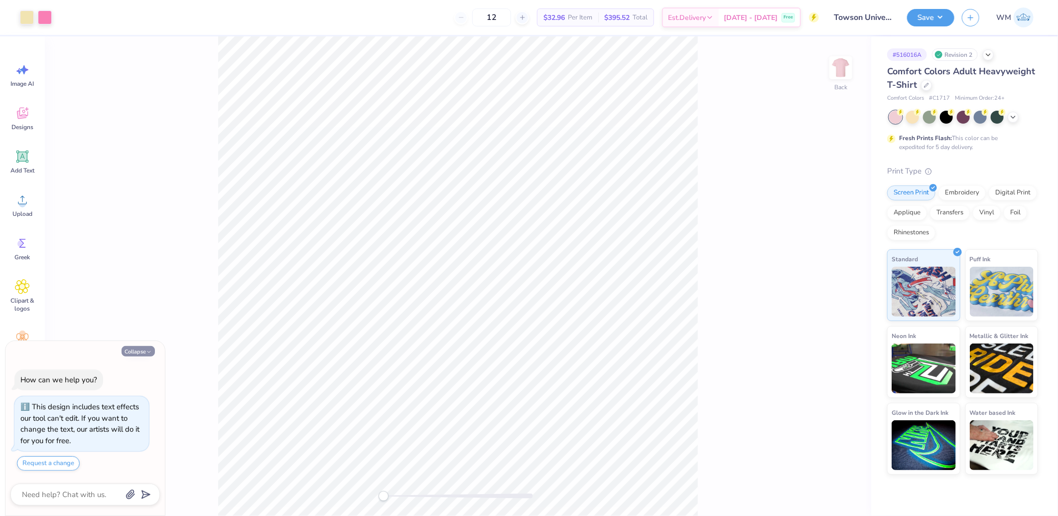
click at [134, 352] on button "Collapse" at bounding box center [138, 351] width 33 height 10
type textarea "x"
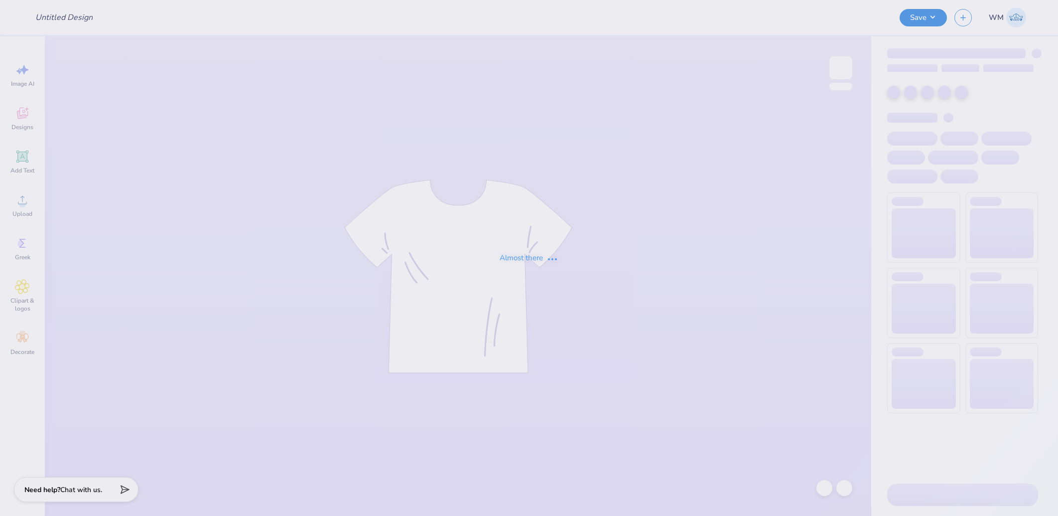
type input "Towson University : [PERSON_NAME]"
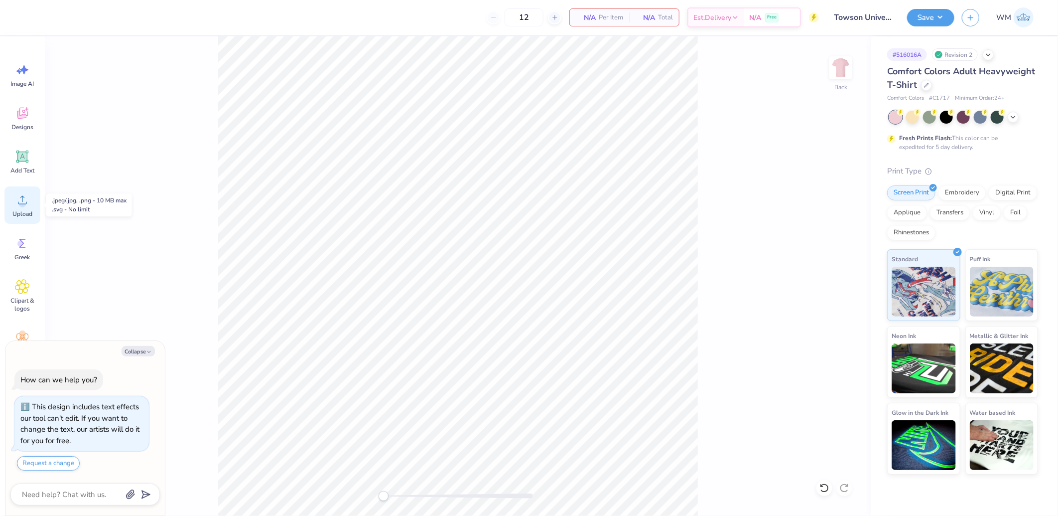
click at [16, 208] on div "Upload" at bounding box center [22, 204] width 36 height 37
type textarea "x"
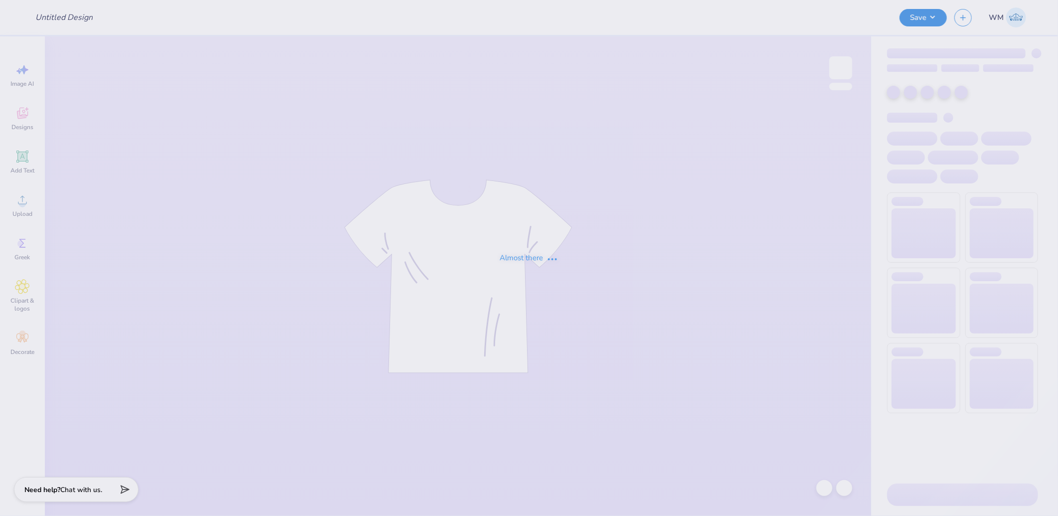
type input "Towson University : [PERSON_NAME]"
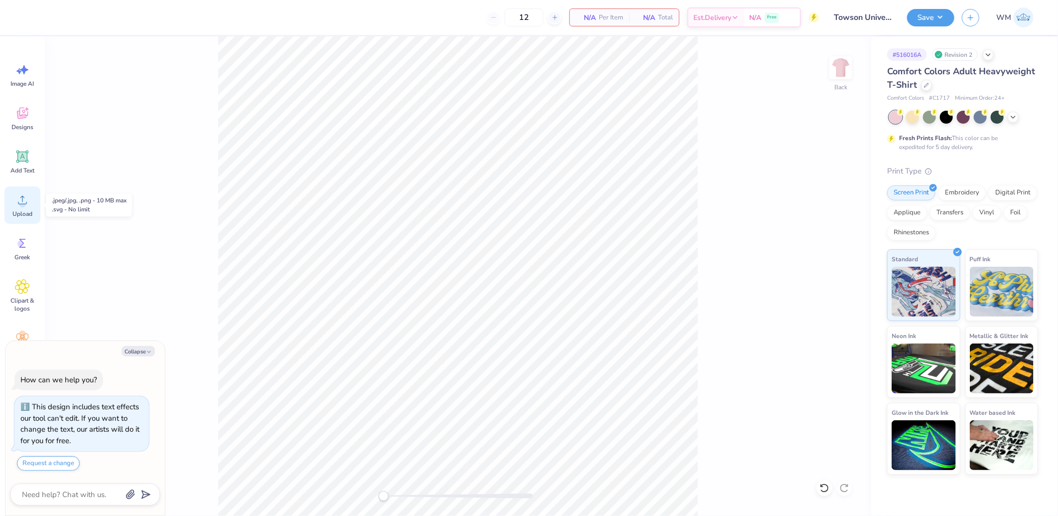
click at [13, 202] on div "Upload" at bounding box center [22, 204] width 36 height 37
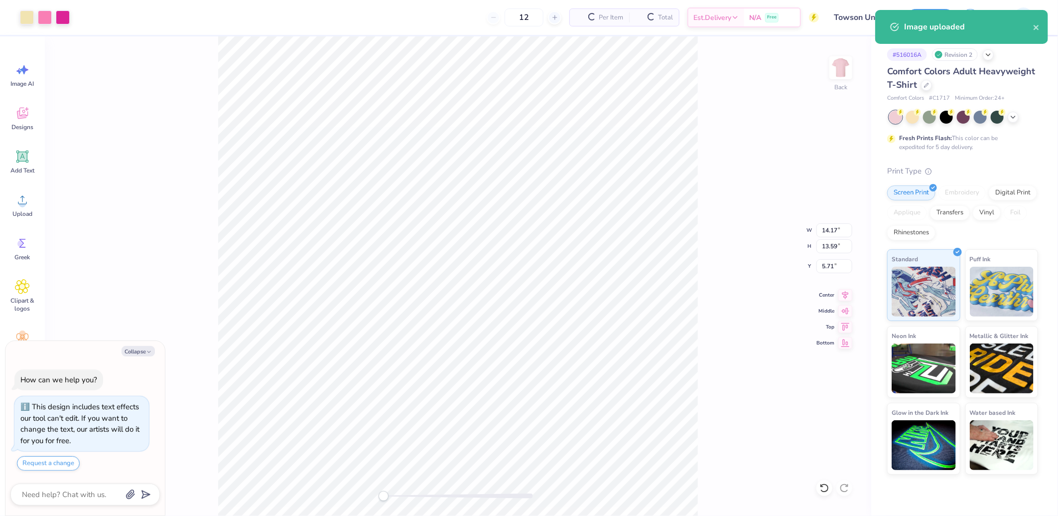
type textarea "x"
click at [829, 226] on input "14.17" at bounding box center [834, 230] width 36 height 14
type input "11"
type textarea "x"
type input "11.00"
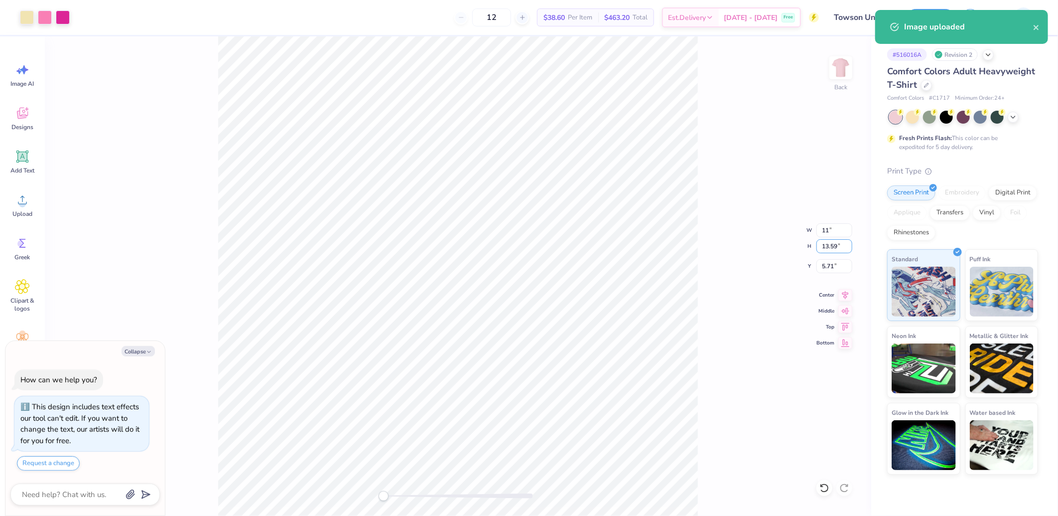
type input "10.54"
click at [832, 262] on input "7.23" at bounding box center [834, 266] width 36 height 14
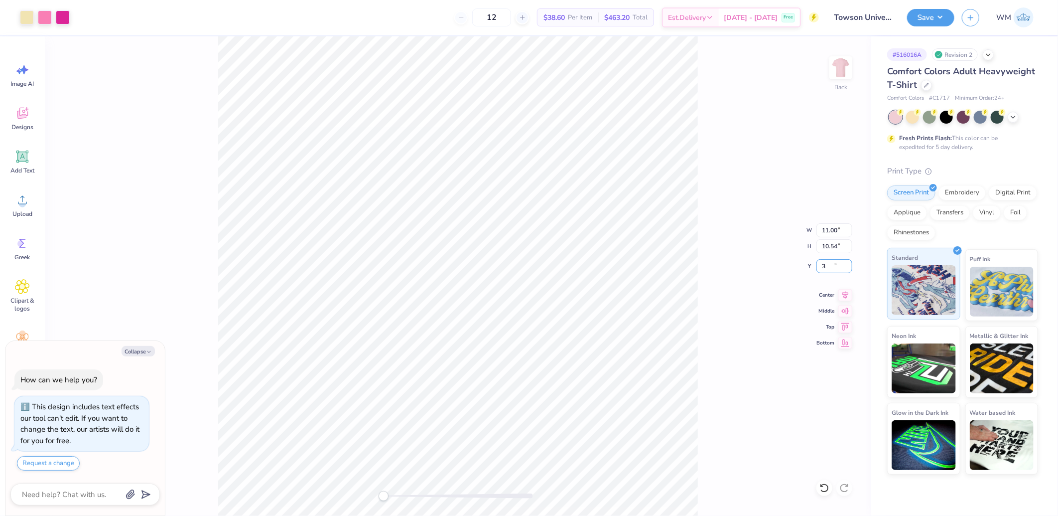
type input "3"
click at [850, 295] on icon at bounding box center [845, 293] width 14 height 12
click at [937, 12] on button "Save" at bounding box center [930, 15] width 47 height 17
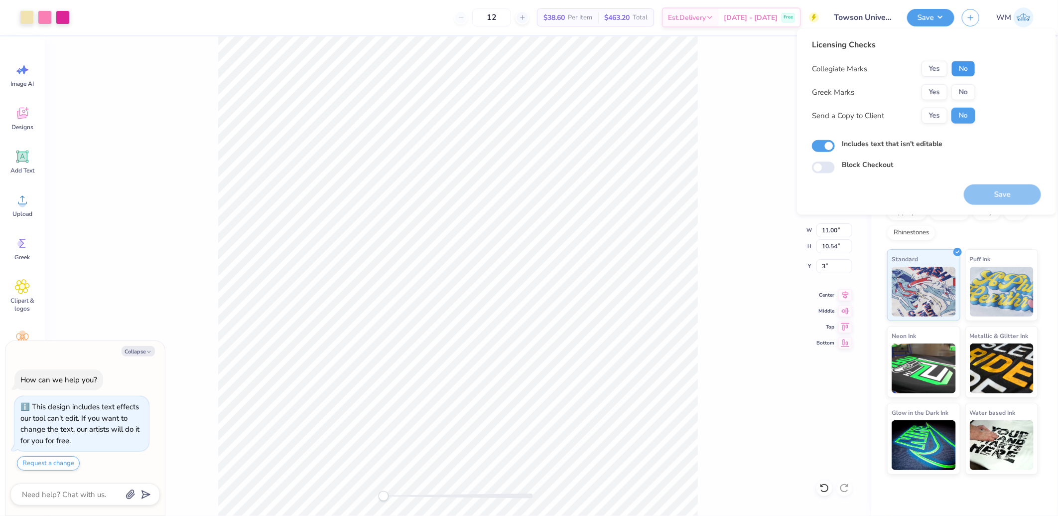
click at [967, 71] on button "No" at bounding box center [963, 69] width 24 height 16
click at [940, 91] on button "Yes" at bounding box center [934, 92] width 26 height 16
type textarea "x"
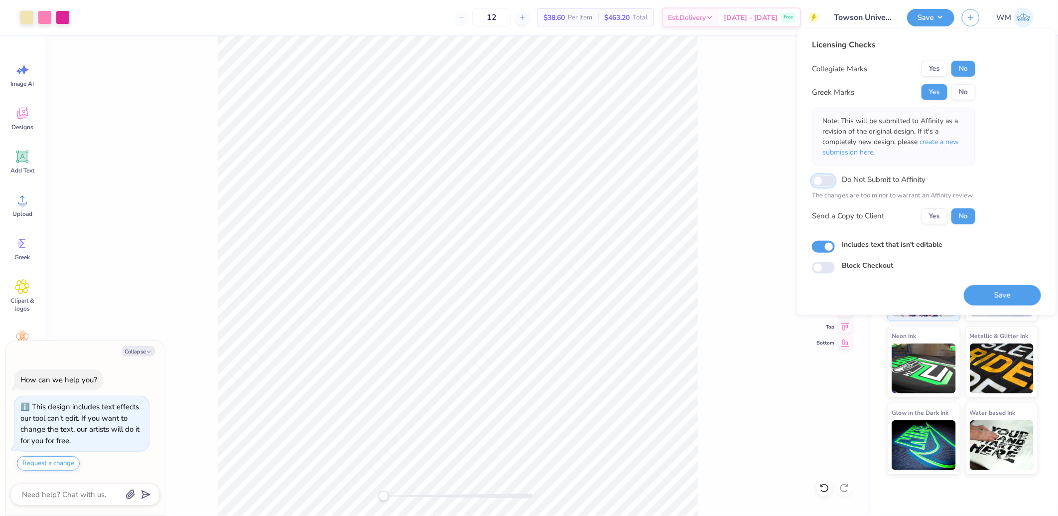
click at [828, 180] on input "Do Not Submit to Affinity" at bounding box center [823, 181] width 23 height 12
checkbox input "true"
type textarea "x"
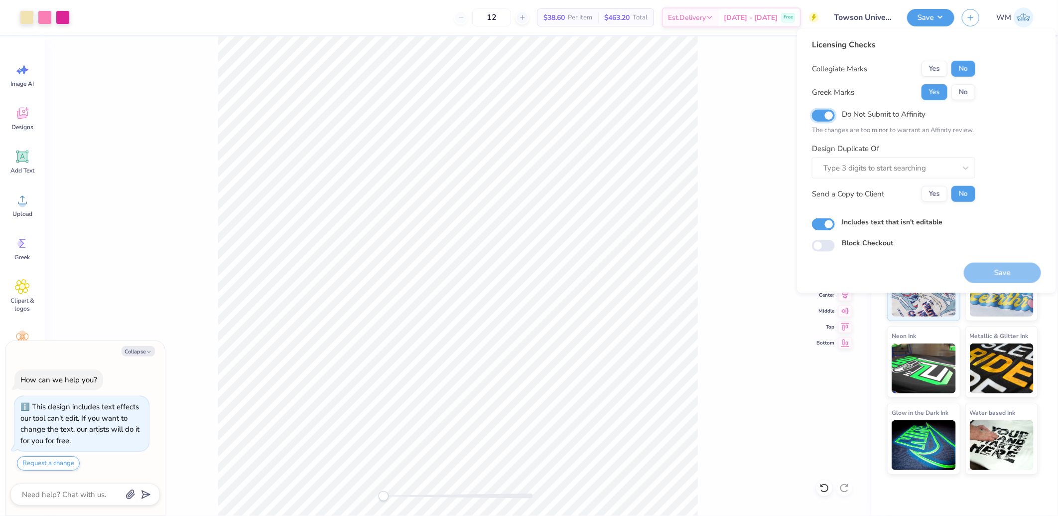
click at [828, 118] on input "Do Not Submit to Affinity" at bounding box center [823, 116] width 23 height 12
checkbox input "false"
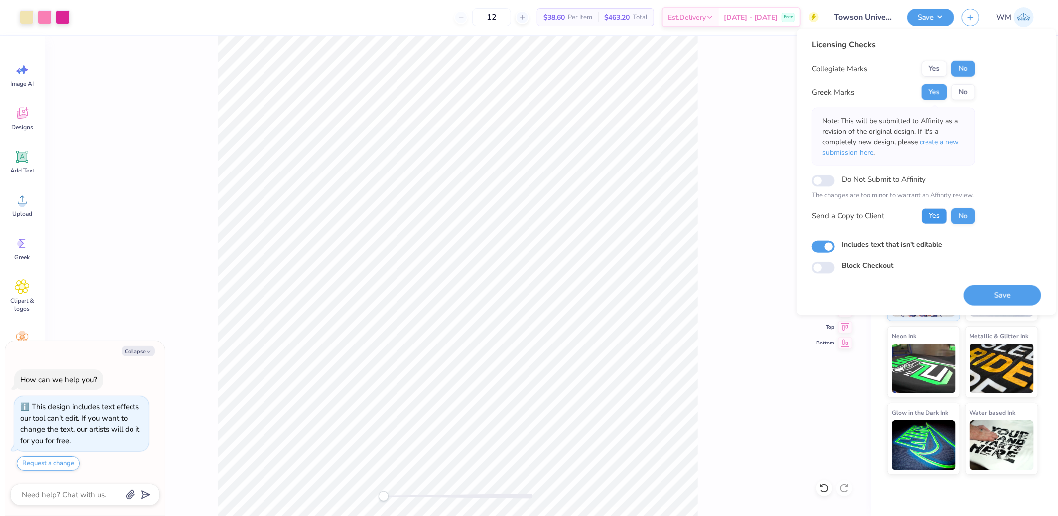
click at [939, 222] on button "Yes" at bounding box center [934, 216] width 26 height 16
click at [994, 289] on button "Save" at bounding box center [1002, 294] width 77 height 20
type textarea "x"
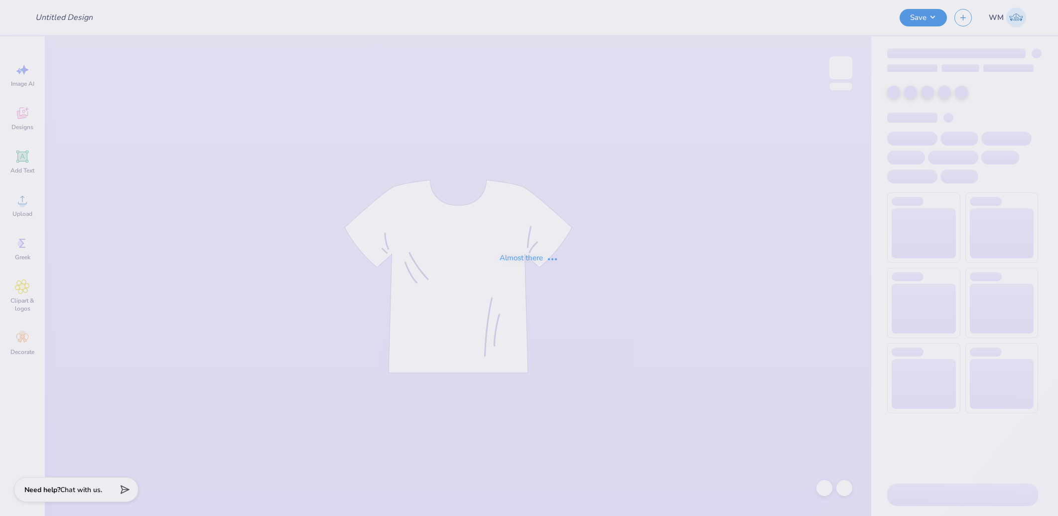
type input "Mockups for [PERSON_NAME]"
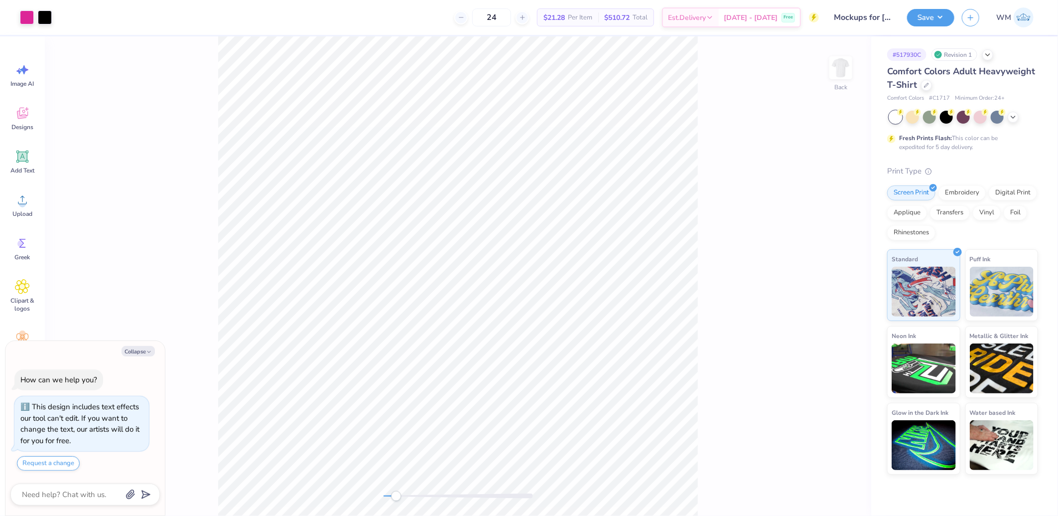
drag, startPoint x: 383, startPoint y: 494, endPoint x: 396, endPoint y: 495, distance: 13.5
click at [396, 495] on div "Accessibility label" at bounding box center [396, 496] width 10 height 10
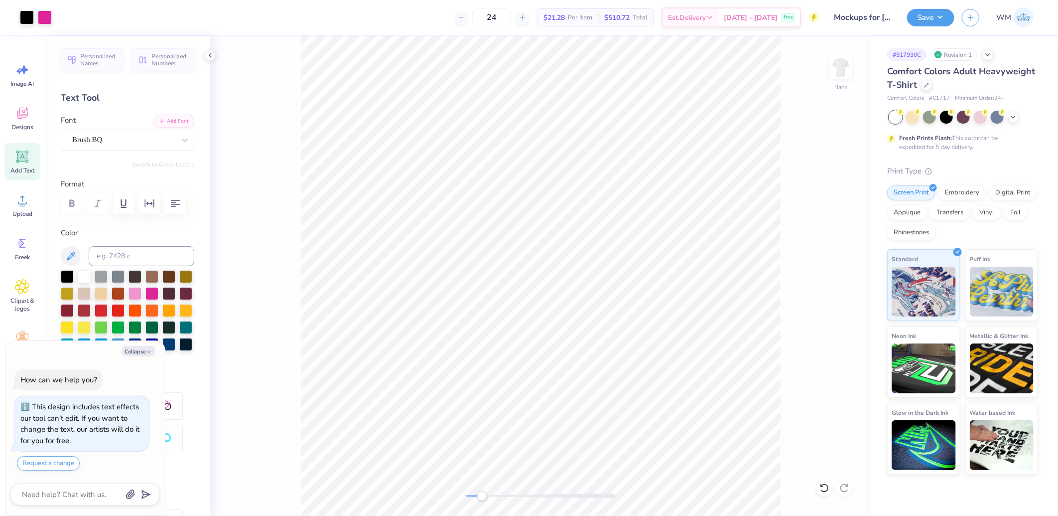
drag, startPoint x: 466, startPoint y: 494, endPoint x: 482, endPoint y: 495, distance: 16.0
click at [482, 495] on div "Accessibility label" at bounding box center [482, 496] width 10 height 10
click at [789, 407] on div "Back" at bounding box center [540, 275] width 661 height 479
type textarea "x"
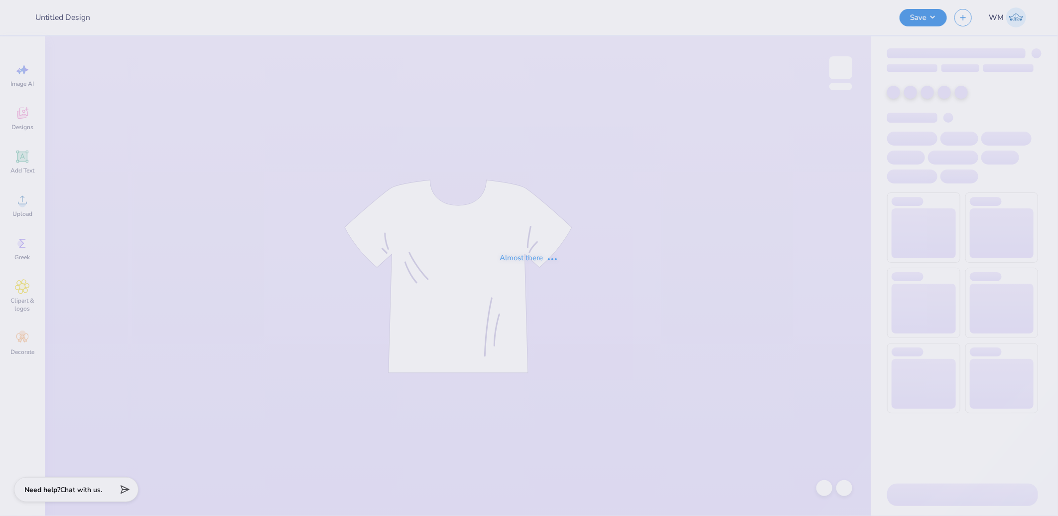
type input "Mockups for [PERSON_NAME]"
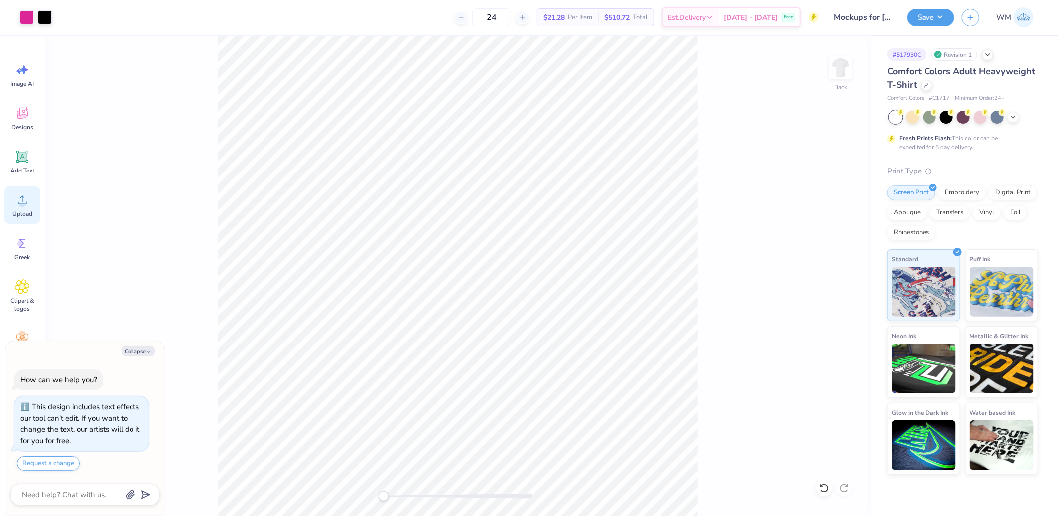
click at [26, 211] on span "Upload" at bounding box center [22, 214] width 20 height 8
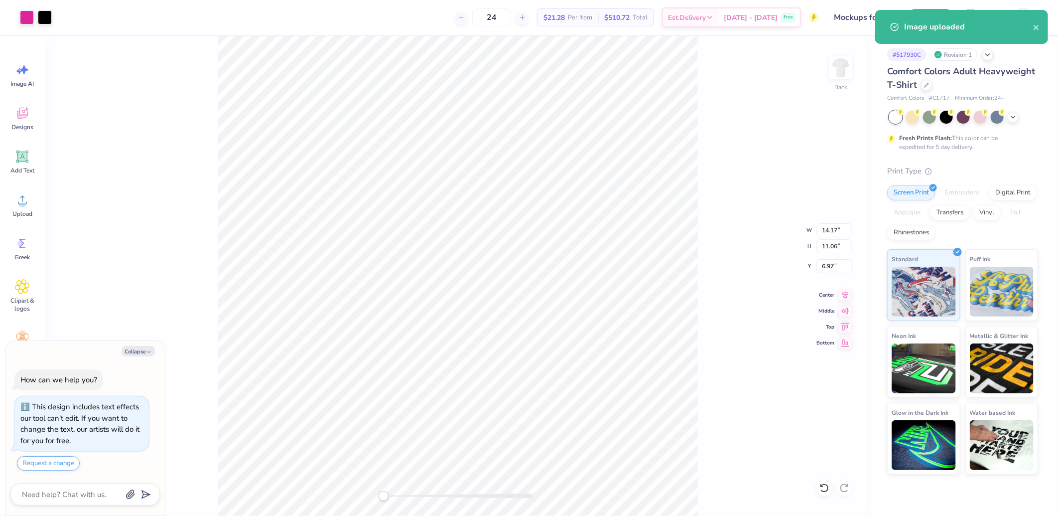
type textarea "x"
type input "9.78"
type input "7.63"
type input "15.98"
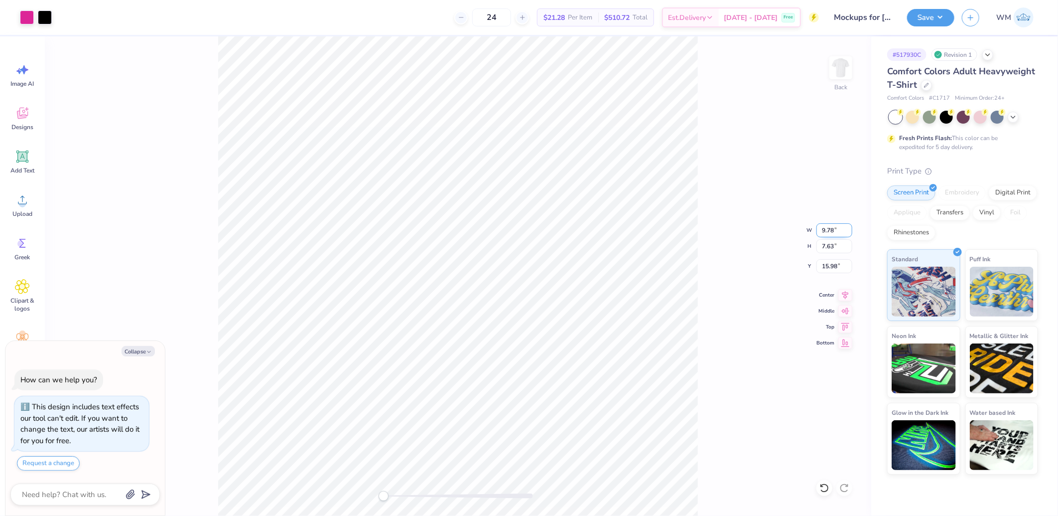
drag, startPoint x: 840, startPoint y: 228, endPoint x: 775, endPoint y: 230, distance: 65.3
click at [783, 228] on div "Back W 9.78 9.78 " H 7.63 7.63 " Y 15.98 15.98 " Center Middle Top Bottom" at bounding box center [458, 275] width 826 height 479
type textarea "x"
click at [837, 226] on input "14.17" at bounding box center [834, 230] width 36 height 14
click at [835, 229] on input "W" at bounding box center [834, 230] width 36 height 14
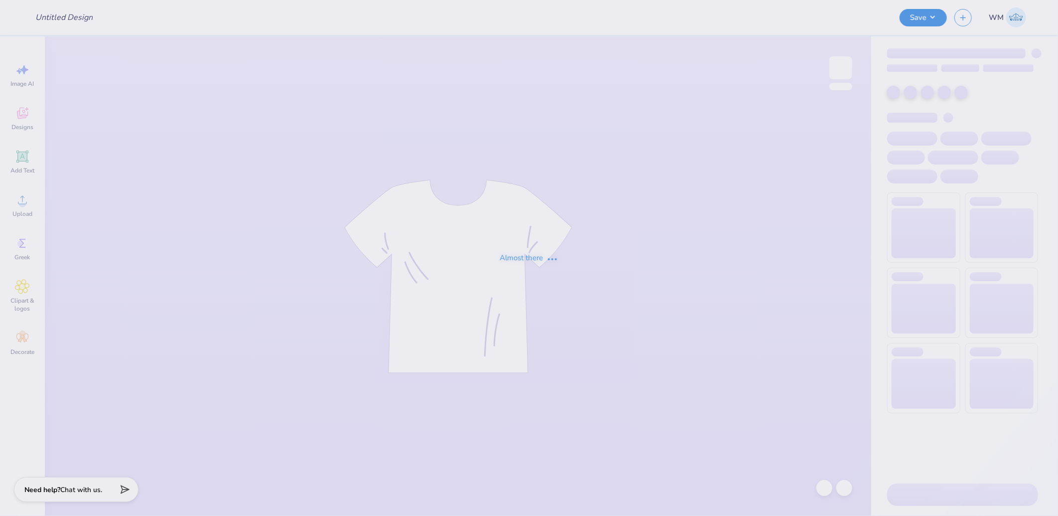
type input "Mockups for [PERSON_NAME]"
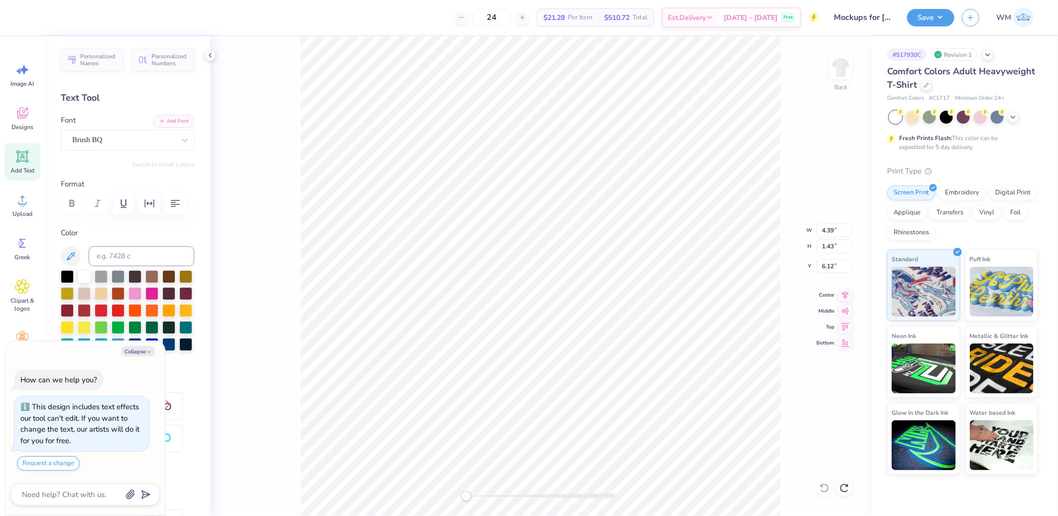
type textarea "x"
type input "10.00"
type input "3.25"
type input "4.30"
type textarea "x"
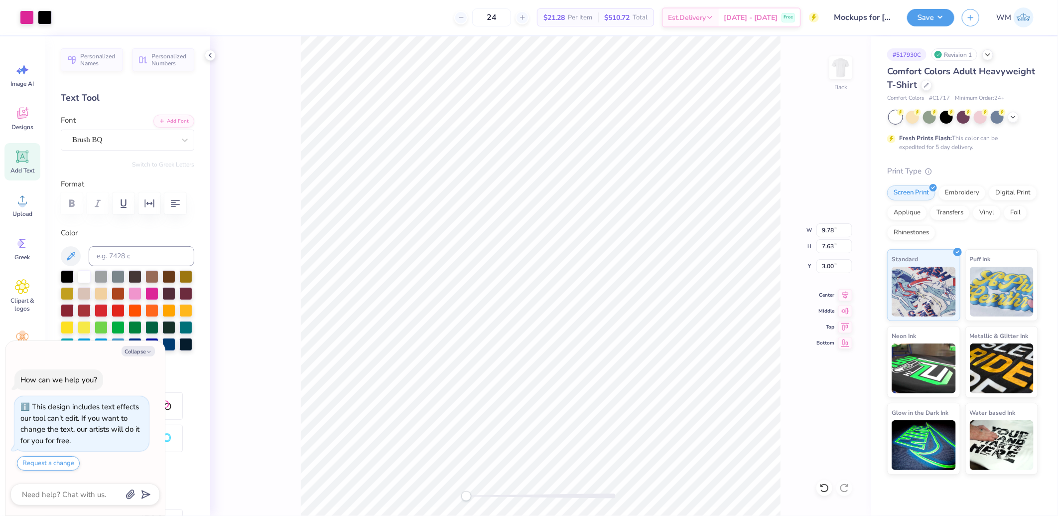
type input "10.00"
type input "3.25"
type input "4.30"
type textarea "x"
type input "9.78"
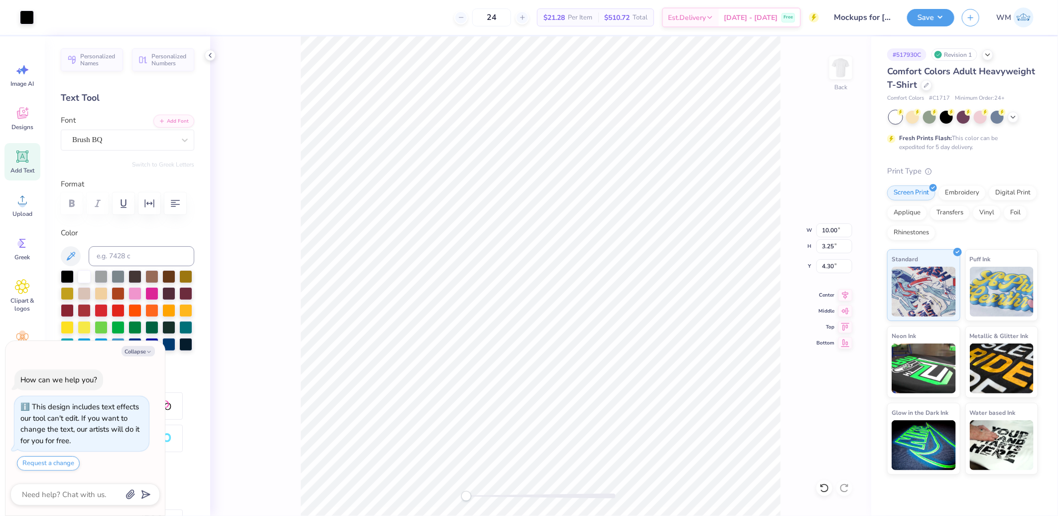
type input "7.63"
type input "3.00"
click at [24, 202] on circle at bounding box center [22, 203] width 7 height 7
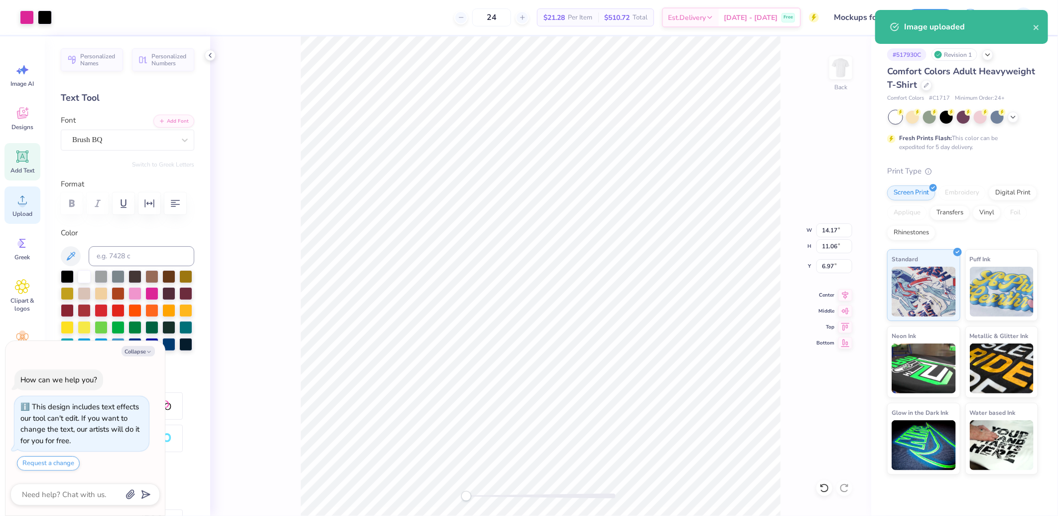
type textarea "x"
type input "9.34"
type input "7.28"
type input "10.74"
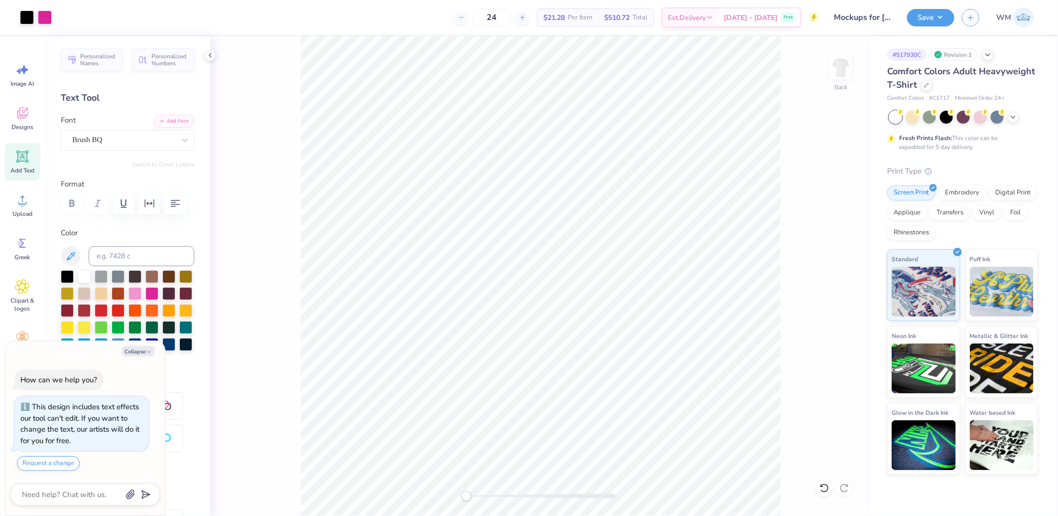
type textarea "x"
click at [827, 227] on input "9.34" at bounding box center [834, 230] width 36 height 14
type input "9.78"
type textarea "x"
type input "7.63"
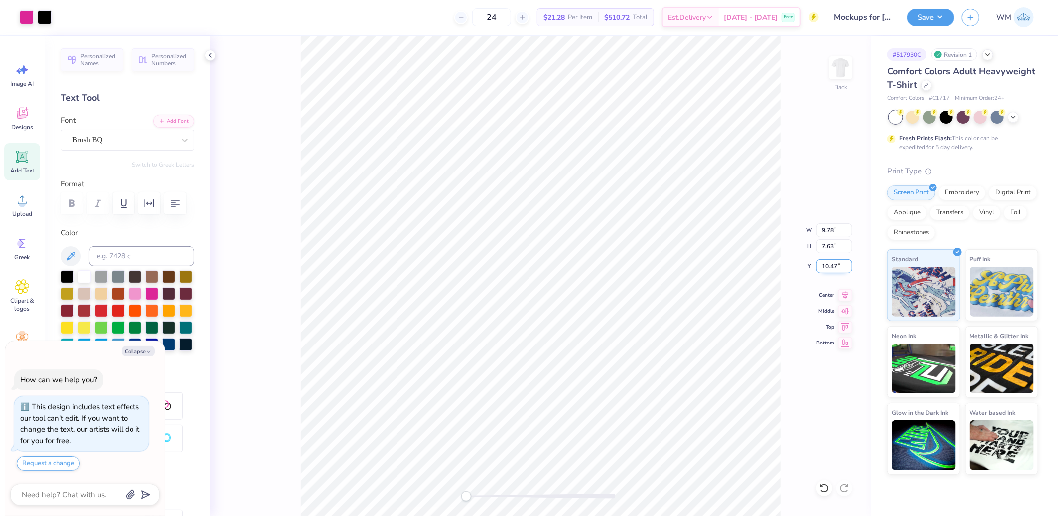
click at [830, 266] on input "10.47" at bounding box center [834, 266] width 36 height 14
type input "3"
click at [842, 296] on icon at bounding box center [845, 293] width 14 height 12
click at [570, 499] on li "Send to Back" at bounding box center [569, 502] width 78 height 19
type textarea "x"
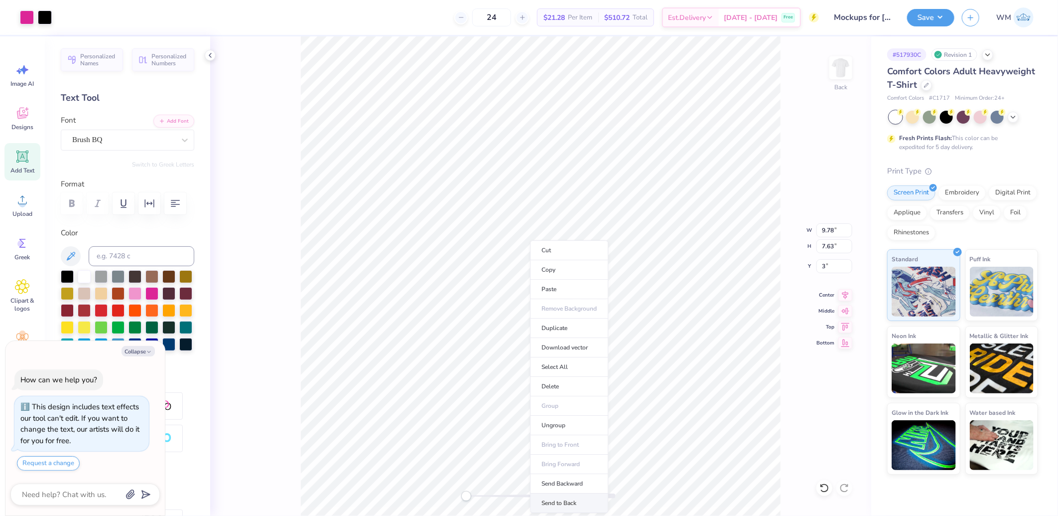
type input "3.00"
click at [937, 19] on button "Save" at bounding box center [930, 15] width 47 height 17
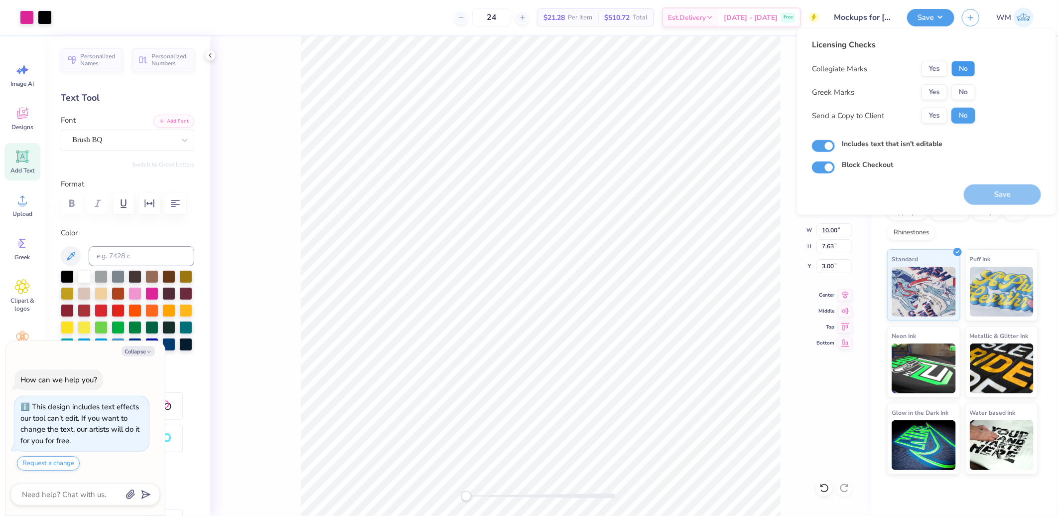
click at [964, 67] on button "No" at bounding box center [963, 69] width 24 height 16
click at [963, 89] on button "No" at bounding box center [963, 92] width 24 height 16
click at [935, 115] on button "Yes" at bounding box center [934, 116] width 26 height 16
click at [996, 190] on button "Save" at bounding box center [1002, 194] width 77 height 20
type textarea "x"
